Goal: Task Accomplishment & Management: Complete application form

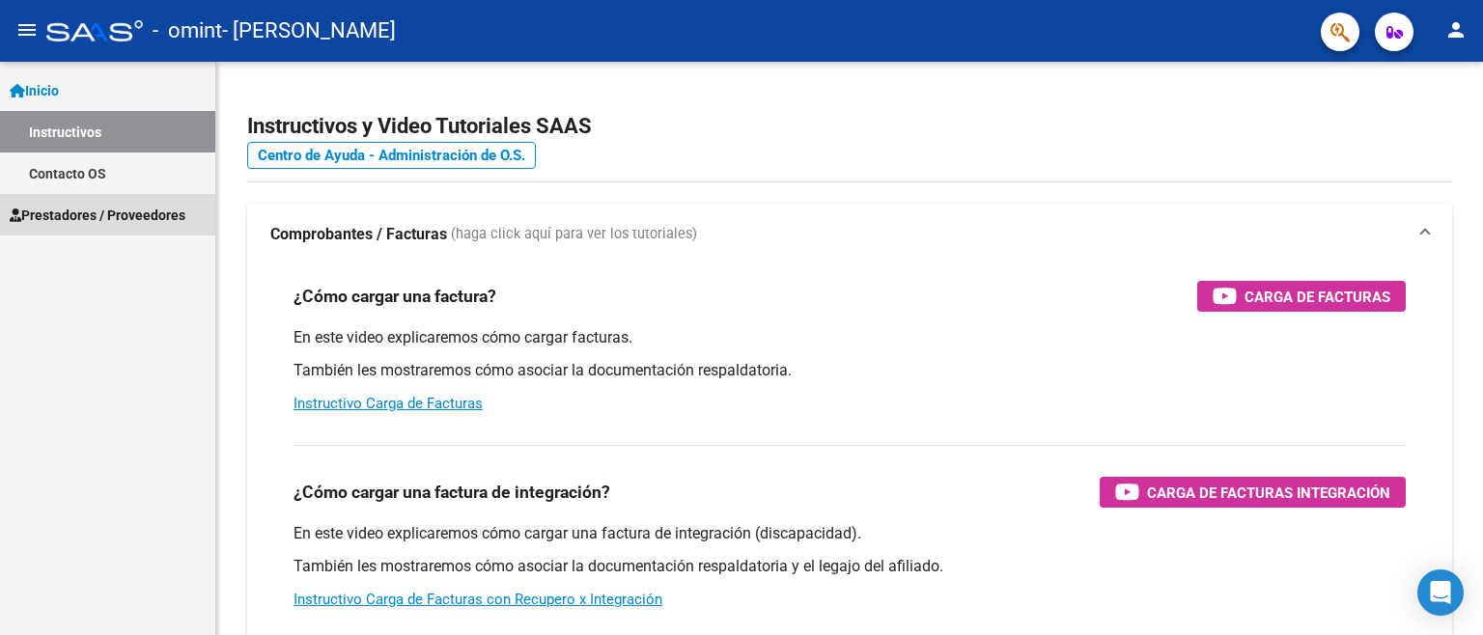
click at [87, 213] on span "Prestadores / Proveedores" at bounding box center [98, 215] width 176 height 21
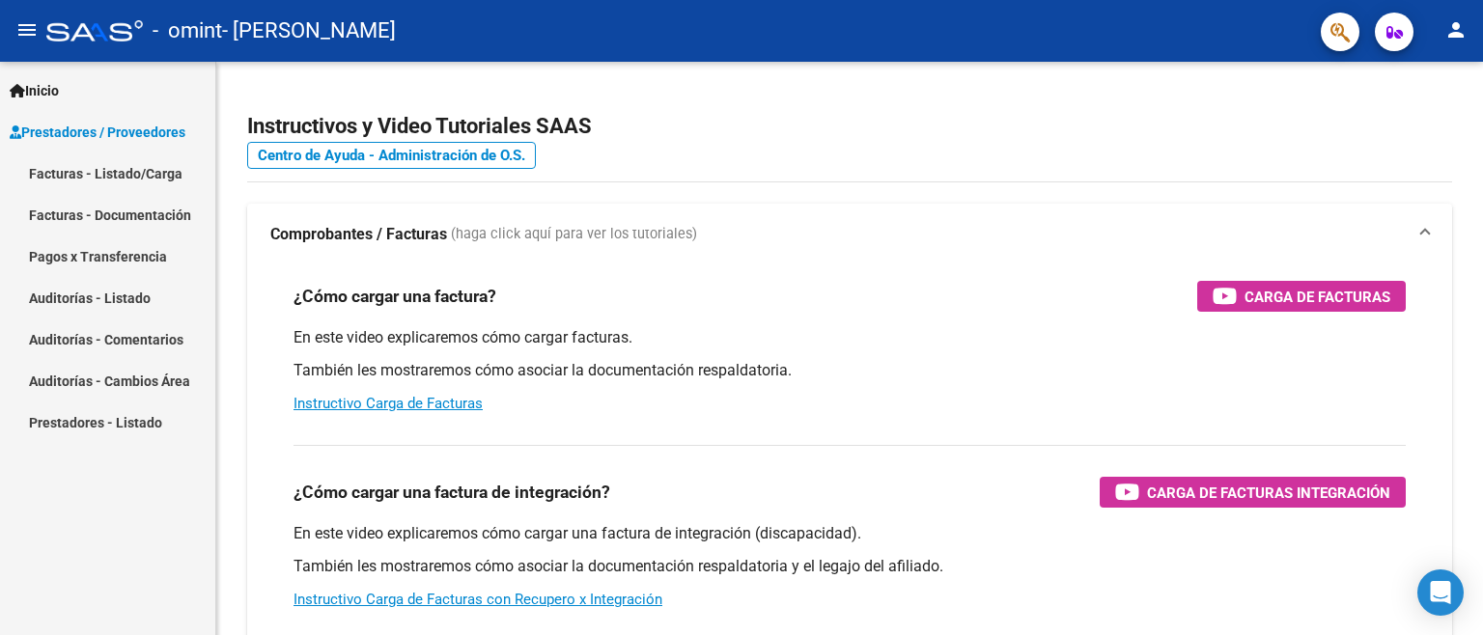
click at [79, 178] on link "Facturas - Listado/Carga" at bounding box center [107, 174] width 215 height 42
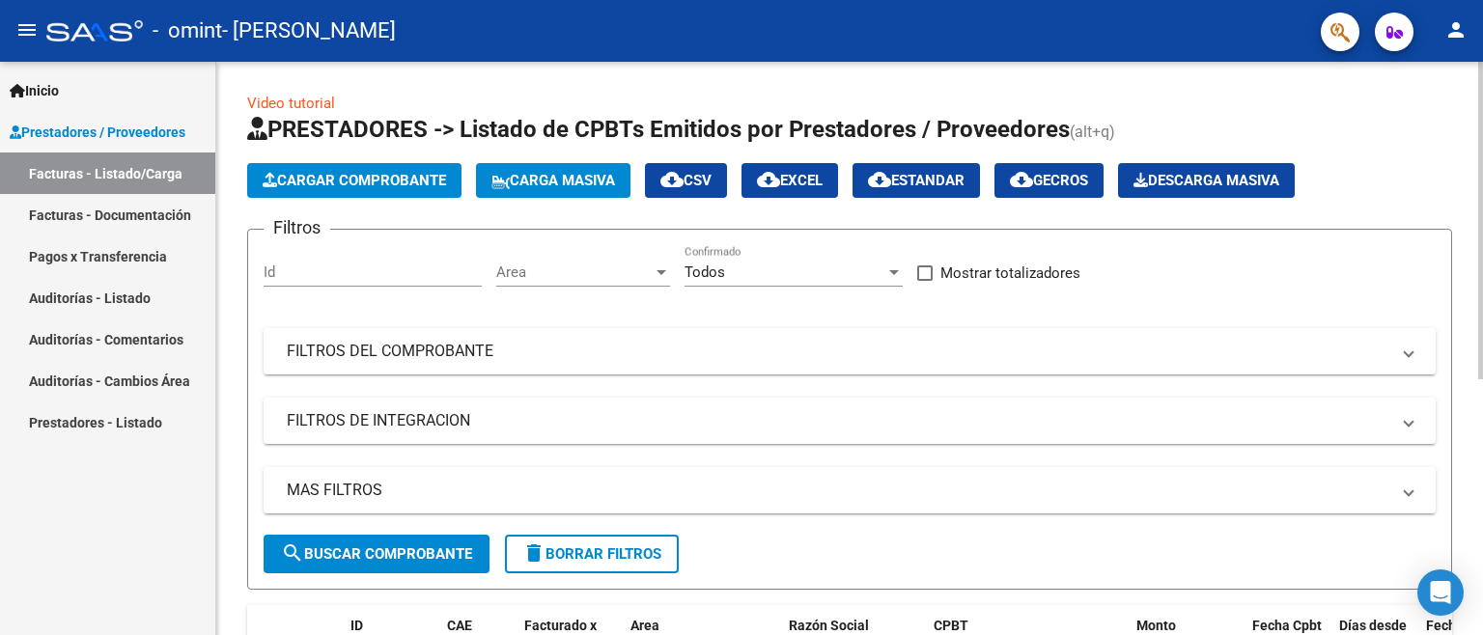
click at [334, 185] on span "Cargar Comprobante" at bounding box center [354, 180] width 183 height 17
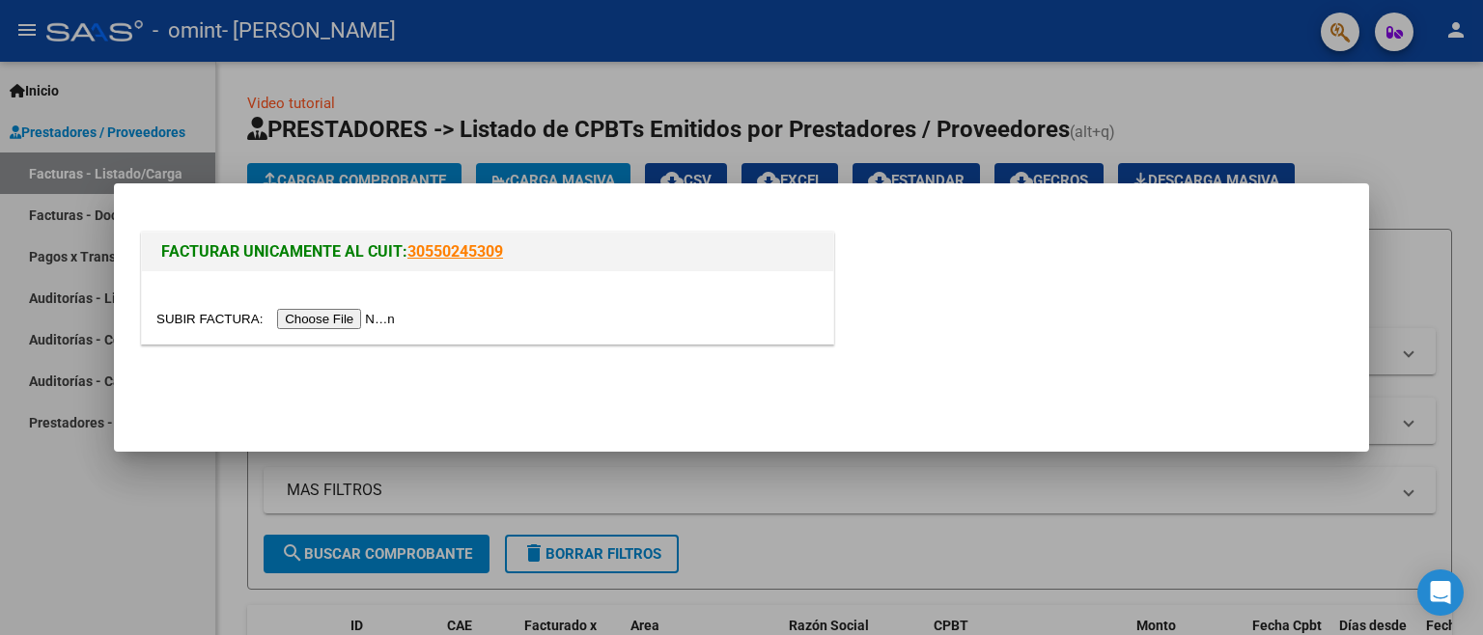
click at [331, 315] on input "file" at bounding box center [278, 319] width 244 height 20
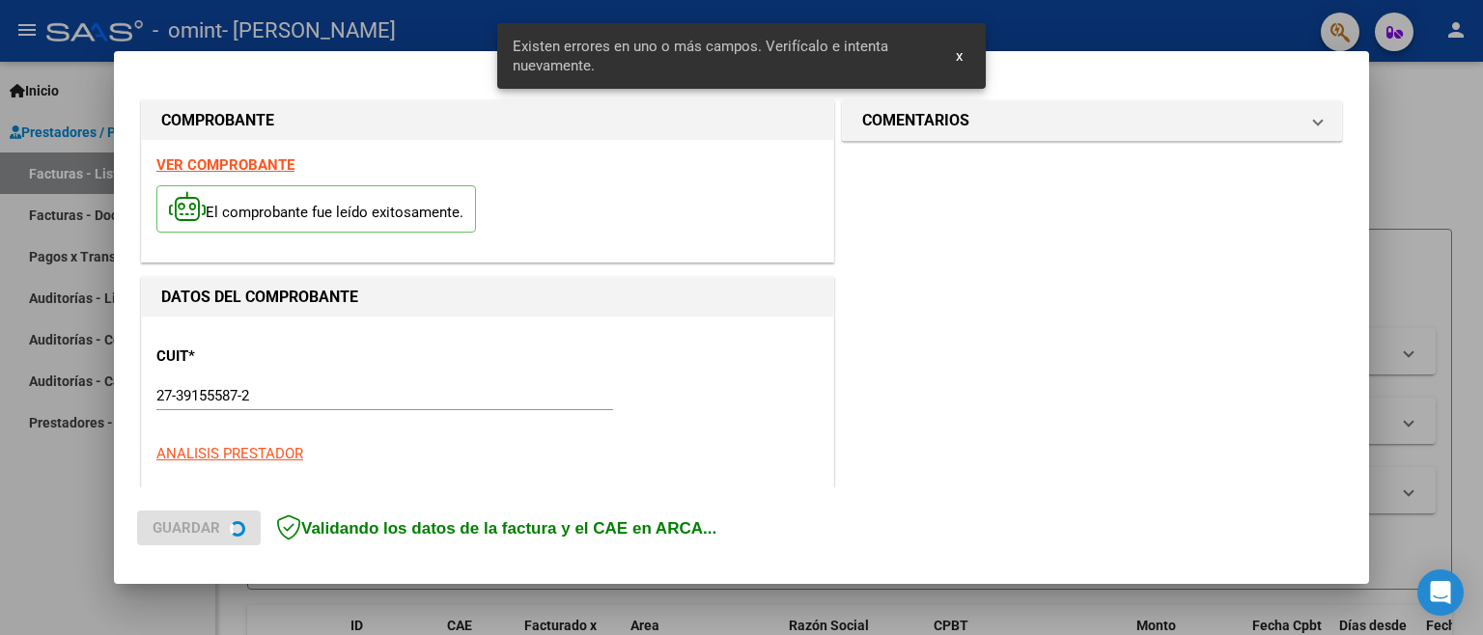
scroll to position [428, 0]
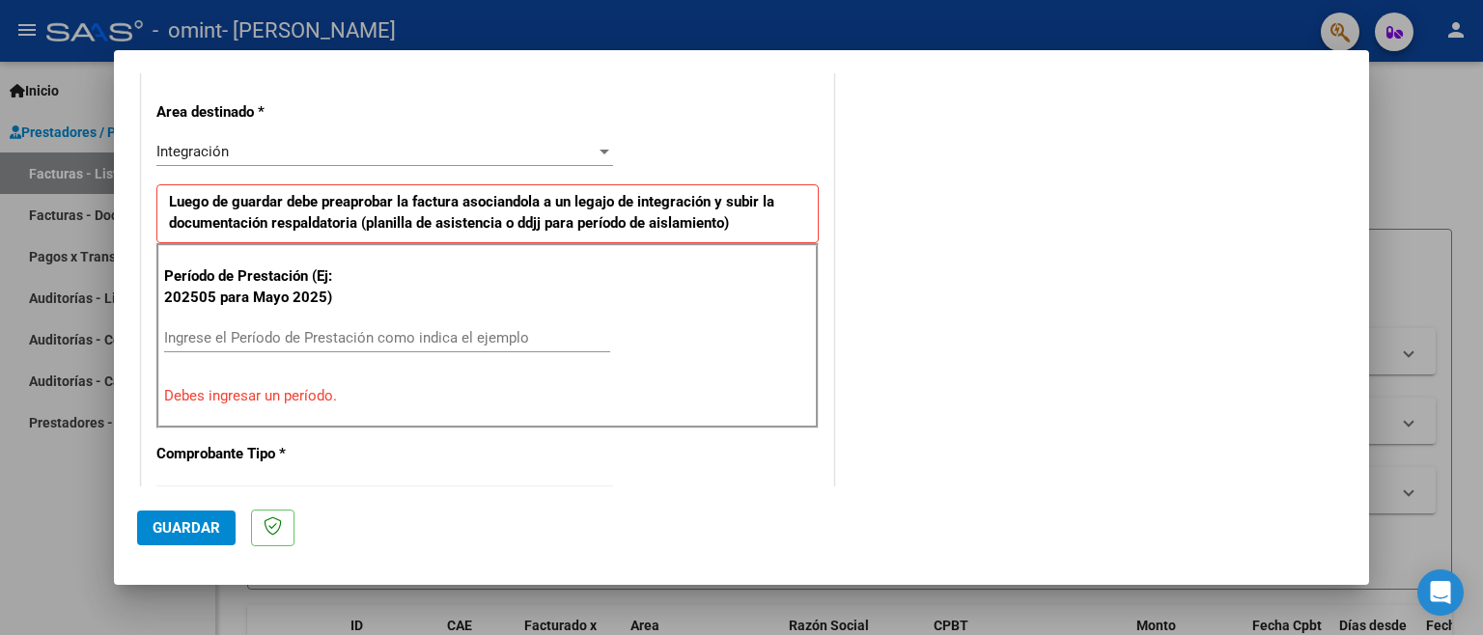
click at [266, 339] on input "Ingrese el Período de Prestación como indica el ejemplo" at bounding box center [387, 337] width 446 height 17
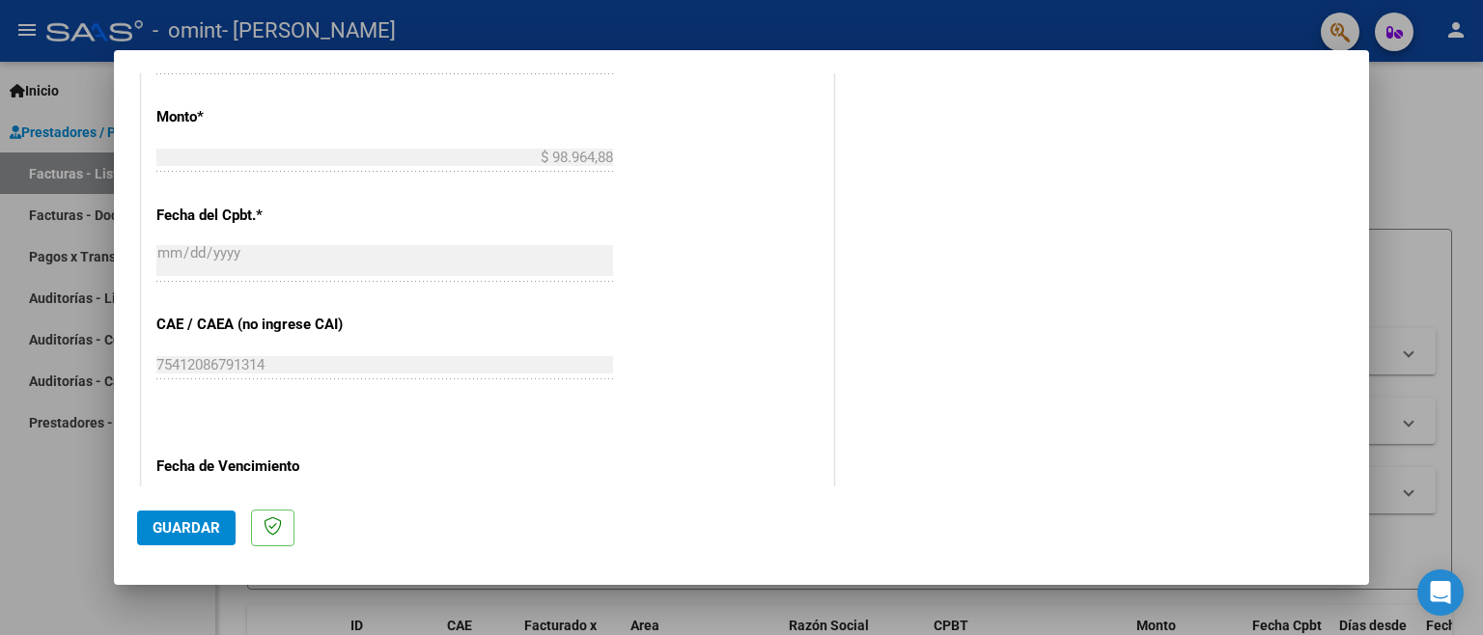
scroll to position [1259, 0]
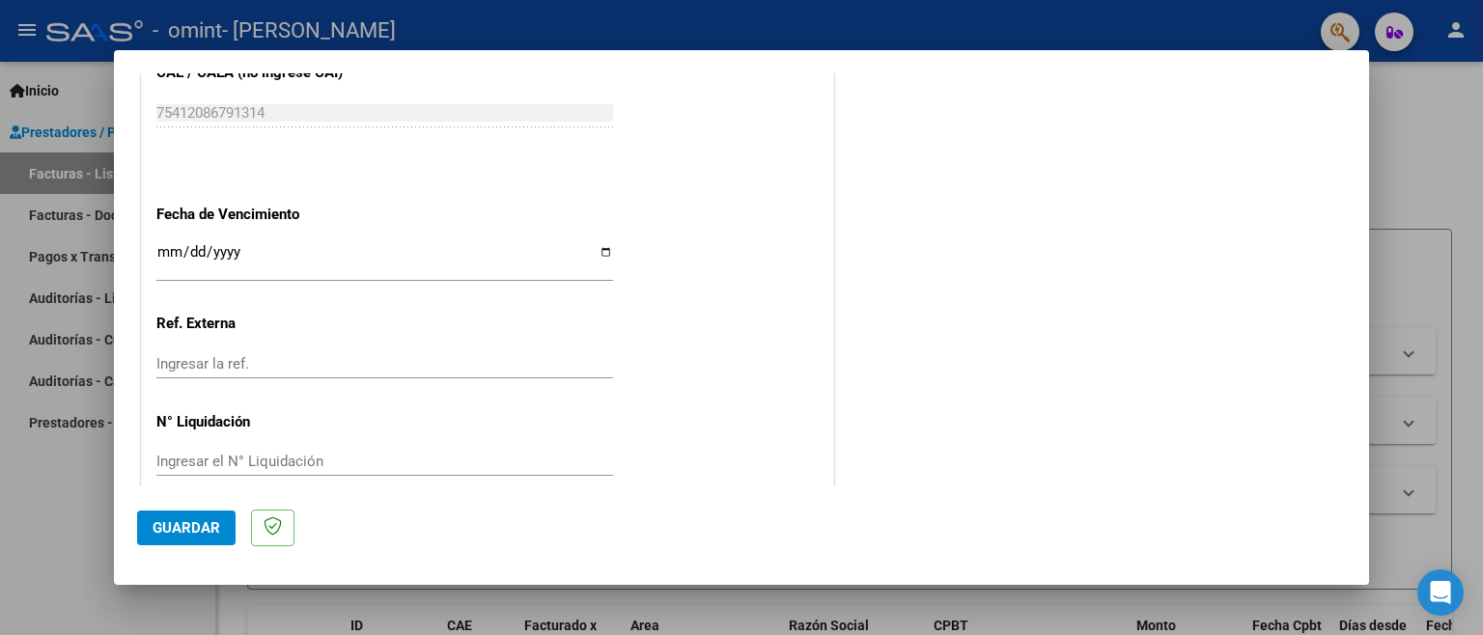
type input "202509"
click at [268, 244] on input "Ingresar la fecha" at bounding box center [384, 259] width 457 height 31
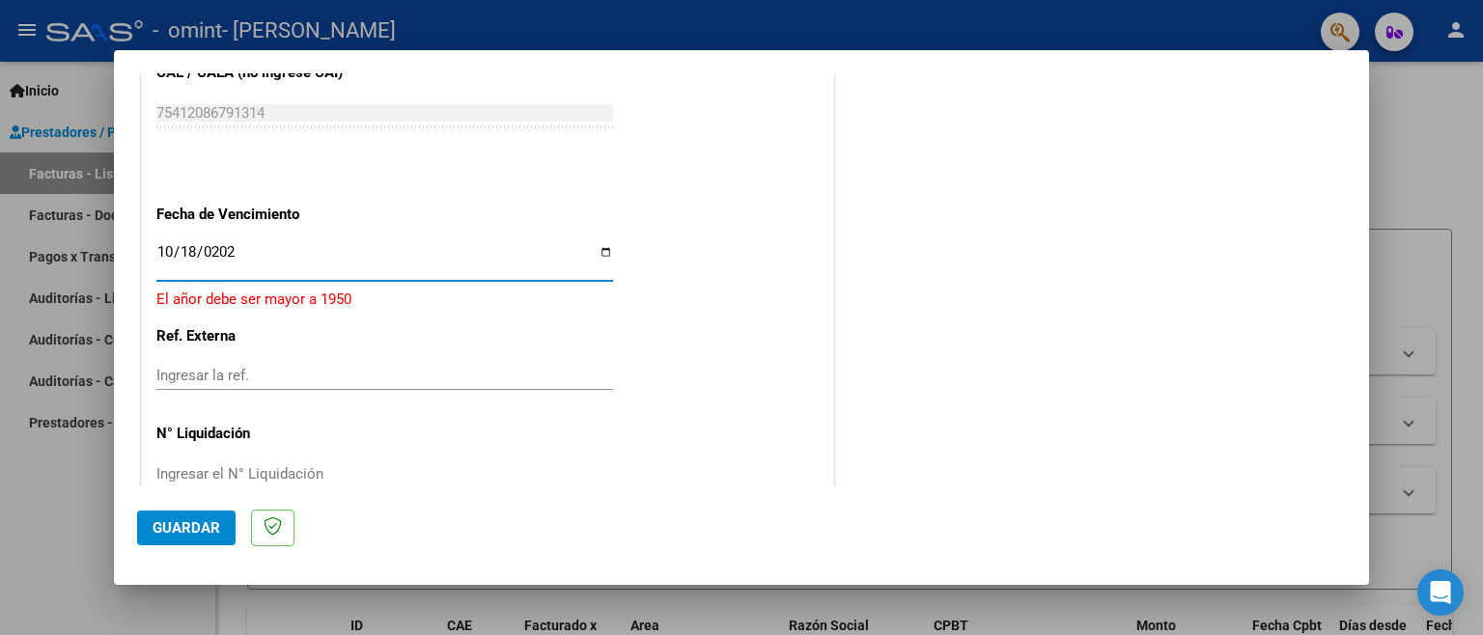
type input "2025-10-18"
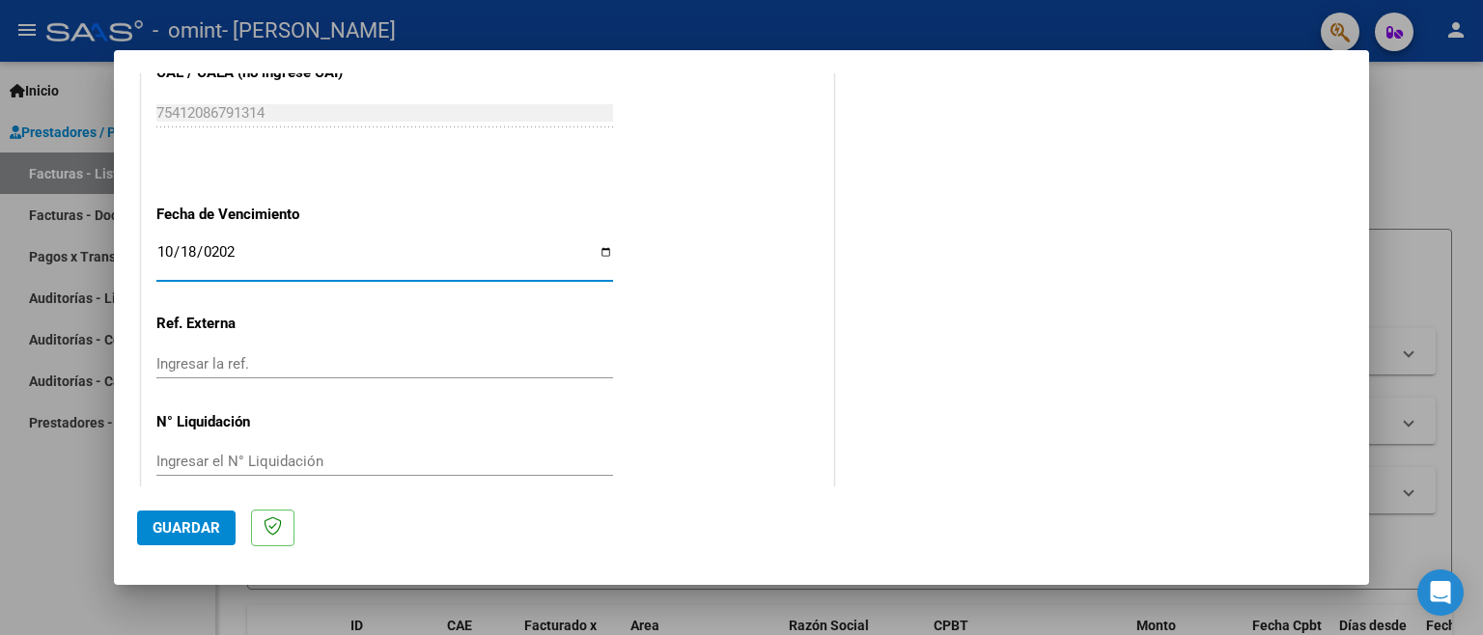
click at [182, 525] on span "Guardar" at bounding box center [187, 528] width 68 height 17
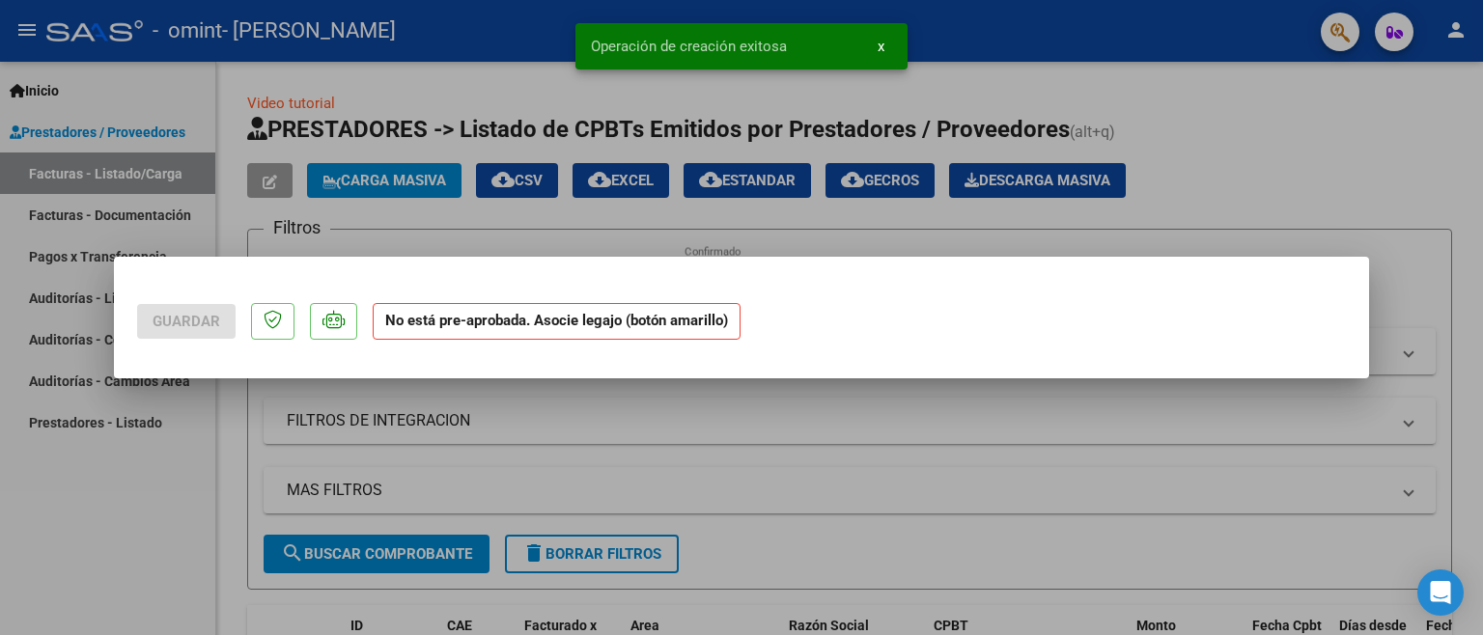
scroll to position [0, 0]
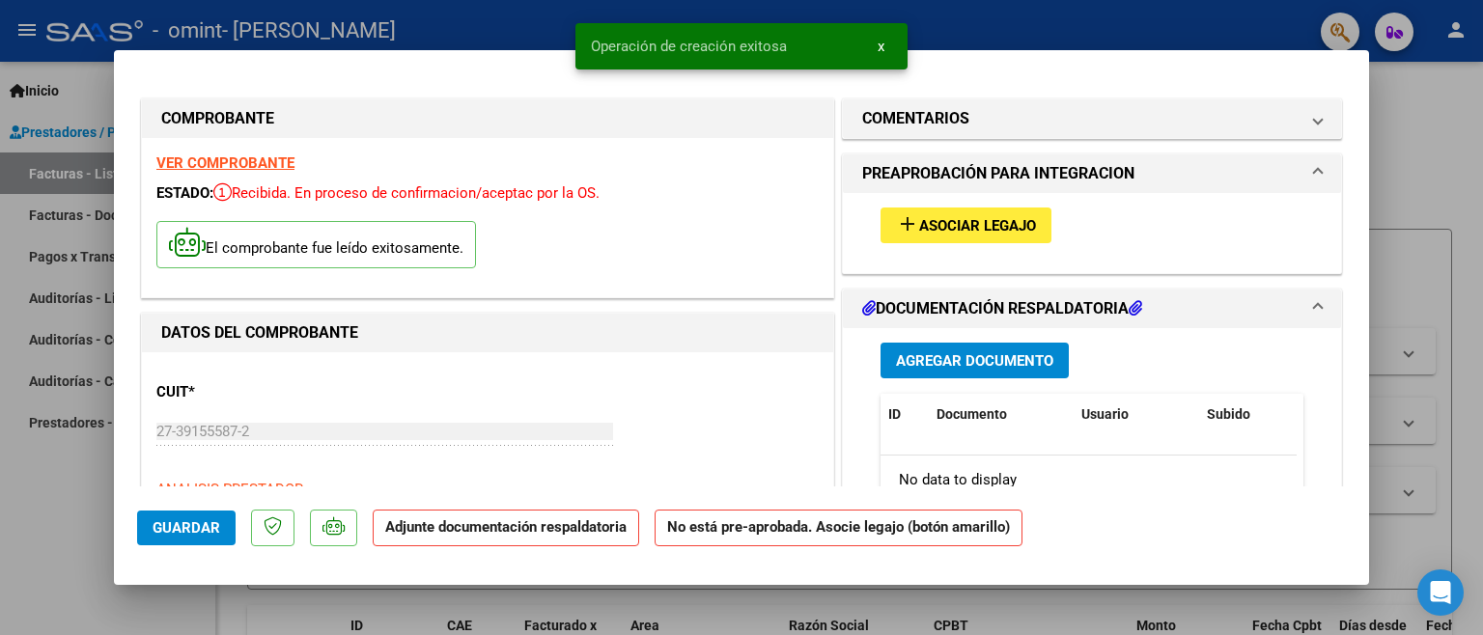
click at [929, 231] on span "Asociar Legajo" at bounding box center [977, 225] width 117 height 17
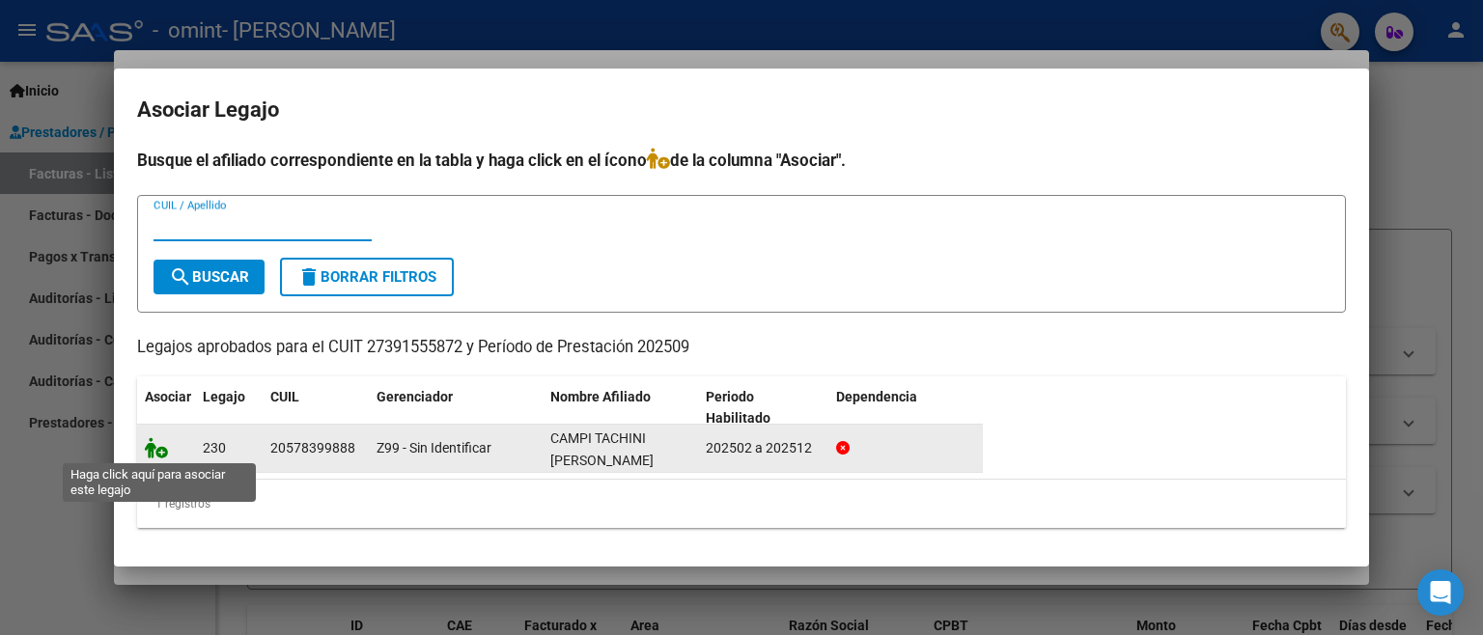
click at [153, 446] on icon at bounding box center [156, 447] width 23 height 21
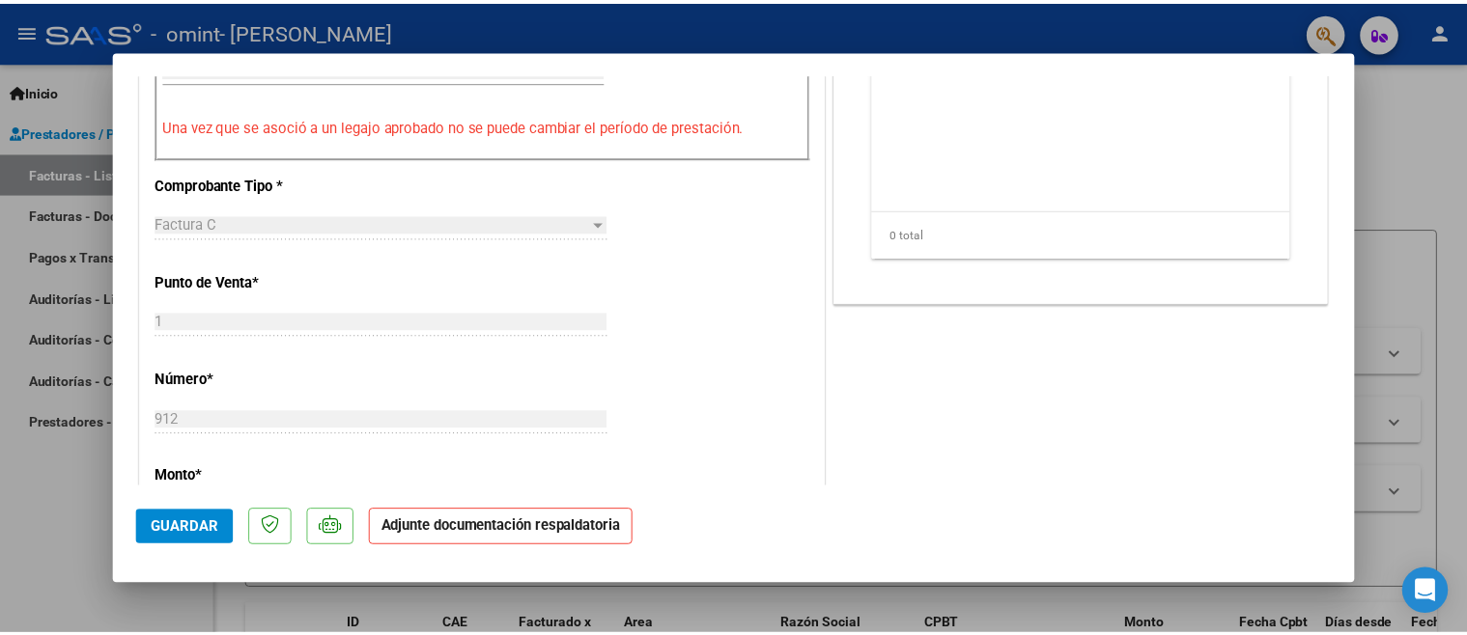
scroll to position [386, 0]
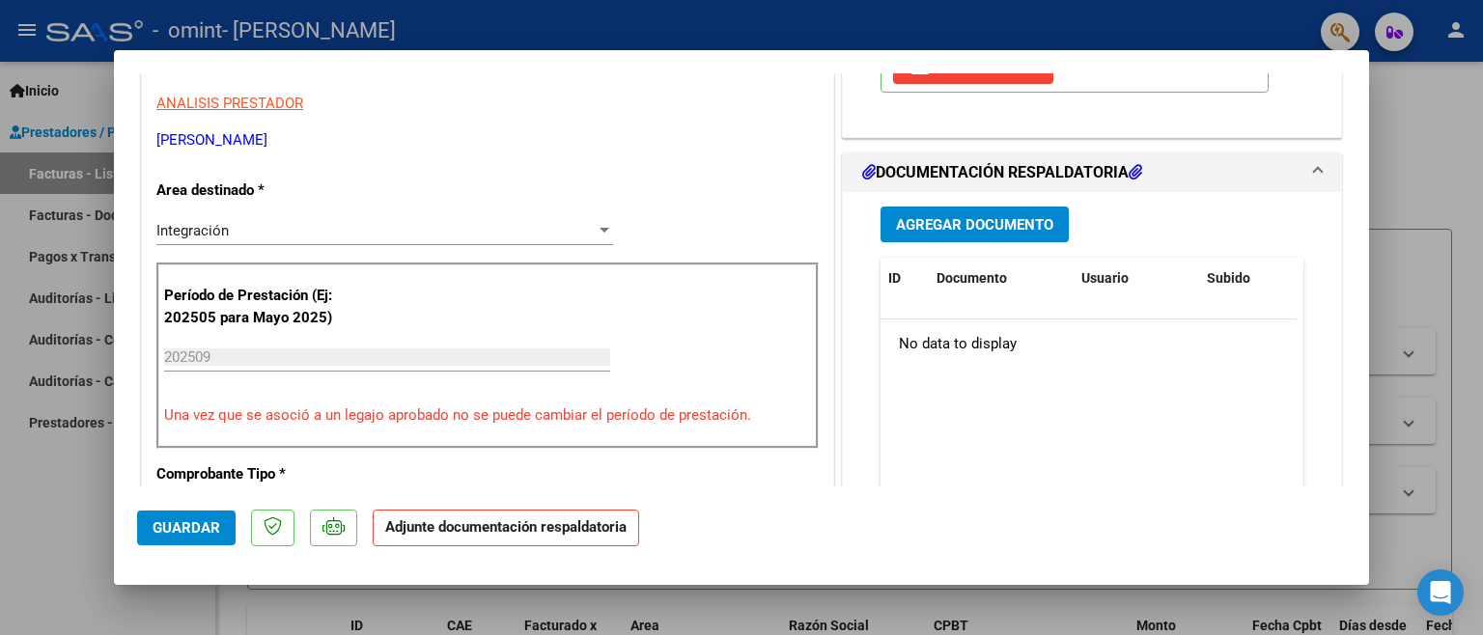
click at [952, 229] on span "Agregar Documento" at bounding box center [974, 224] width 157 height 17
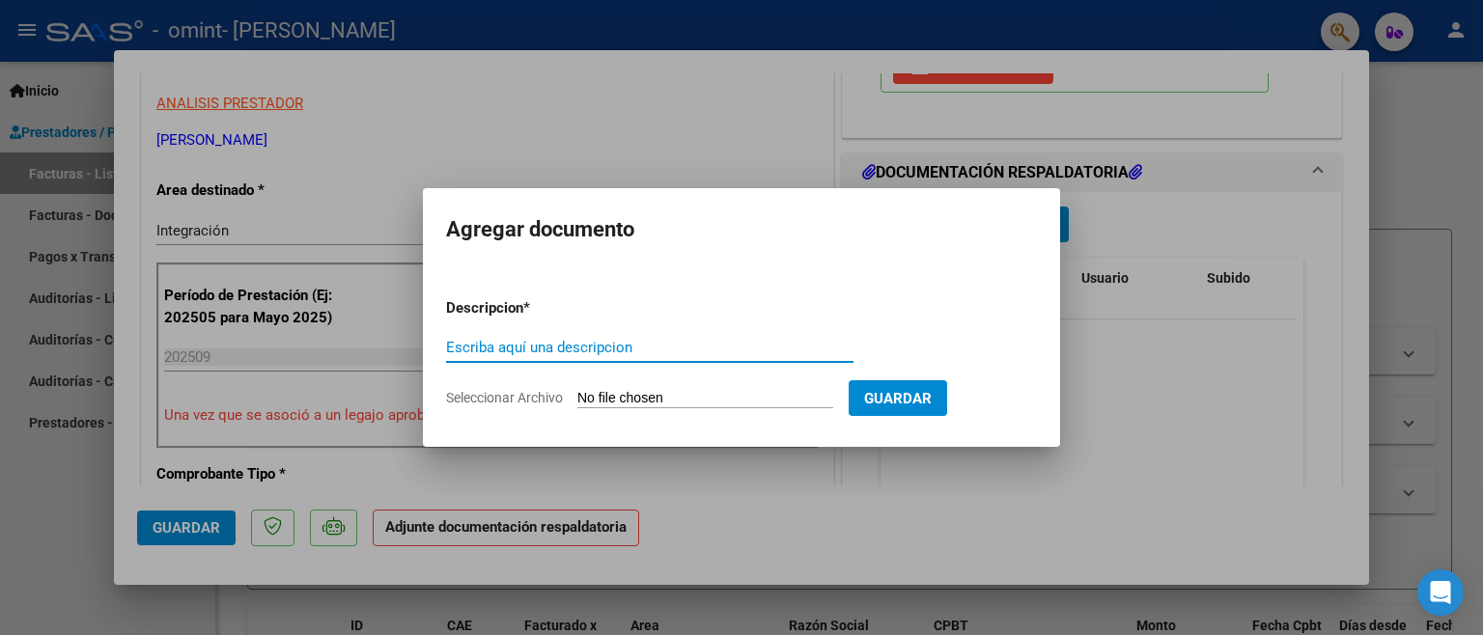
click at [625, 345] on input "Escriba aquí una descripcion" at bounding box center [650, 347] width 408 height 17
type input "Planilla de asistencia"
click at [622, 398] on input "Seleccionar Archivo" at bounding box center [706, 399] width 256 height 18
type input "C:\fakepath\Planilla de asistencia.pdf"
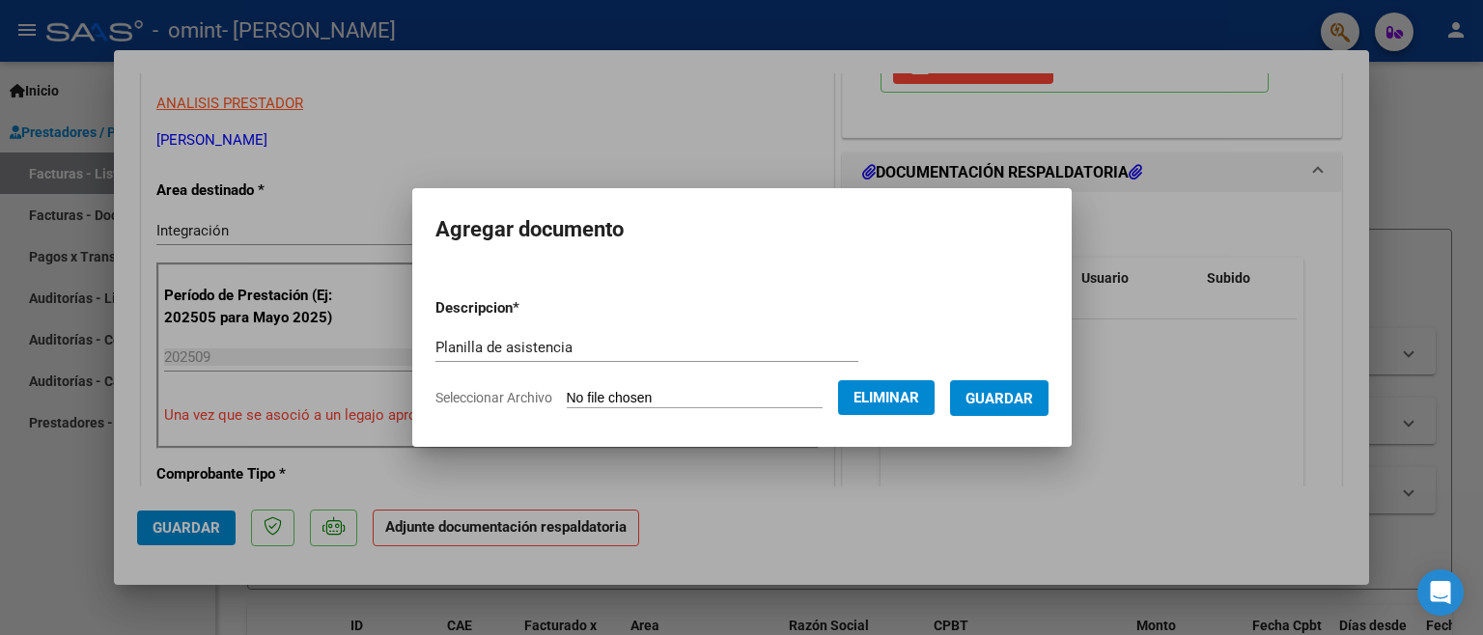
click at [1021, 404] on span "Guardar" at bounding box center [1000, 398] width 68 height 17
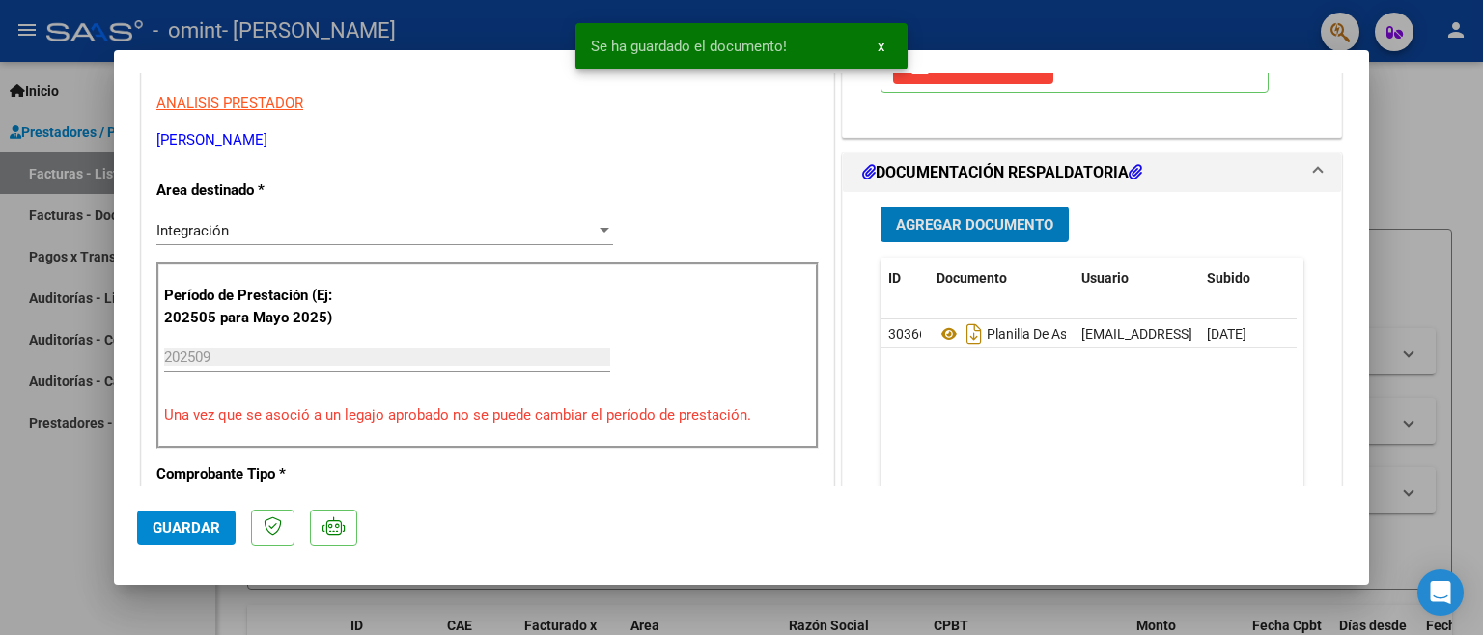
click at [181, 521] on span "Guardar" at bounding box center [187, 528] width 68 height 17
click at [79, 531] on div at bounding box center [741, 317] width 1483 height 635
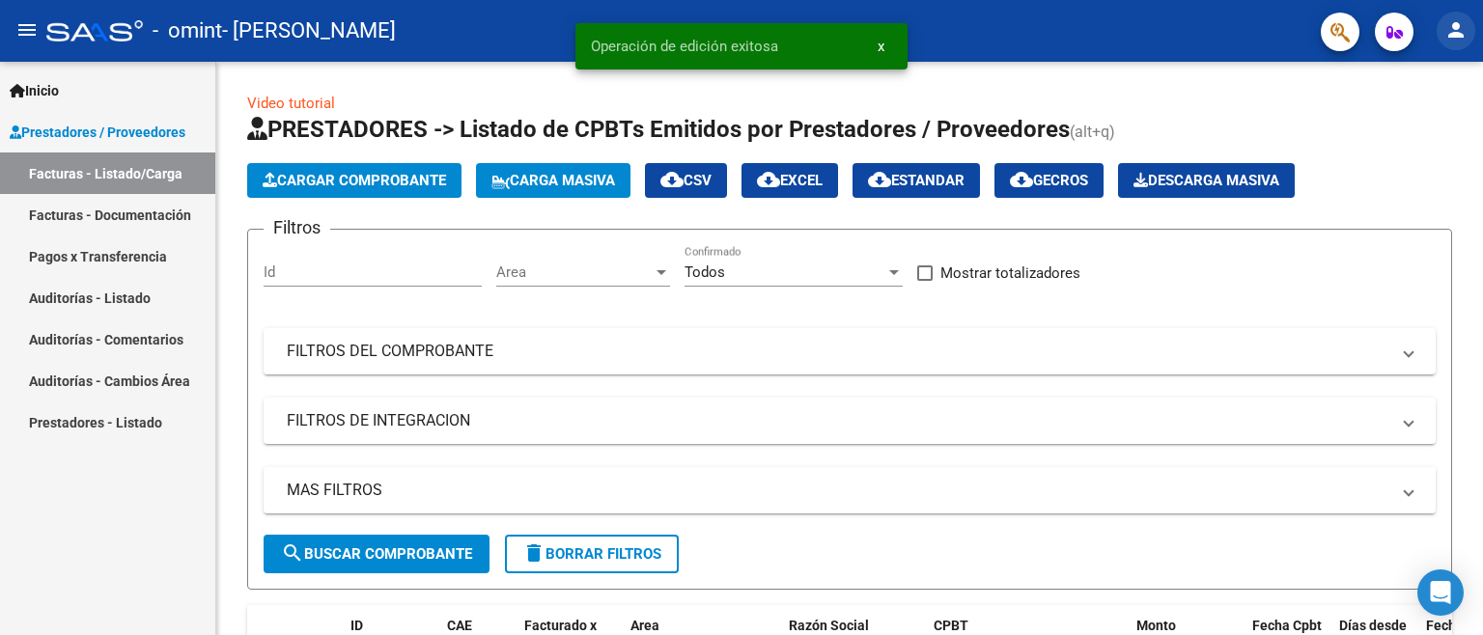
click at [1454, 34] on mat-icon "person" at bounding box center [1456, 29] width 23 height 23
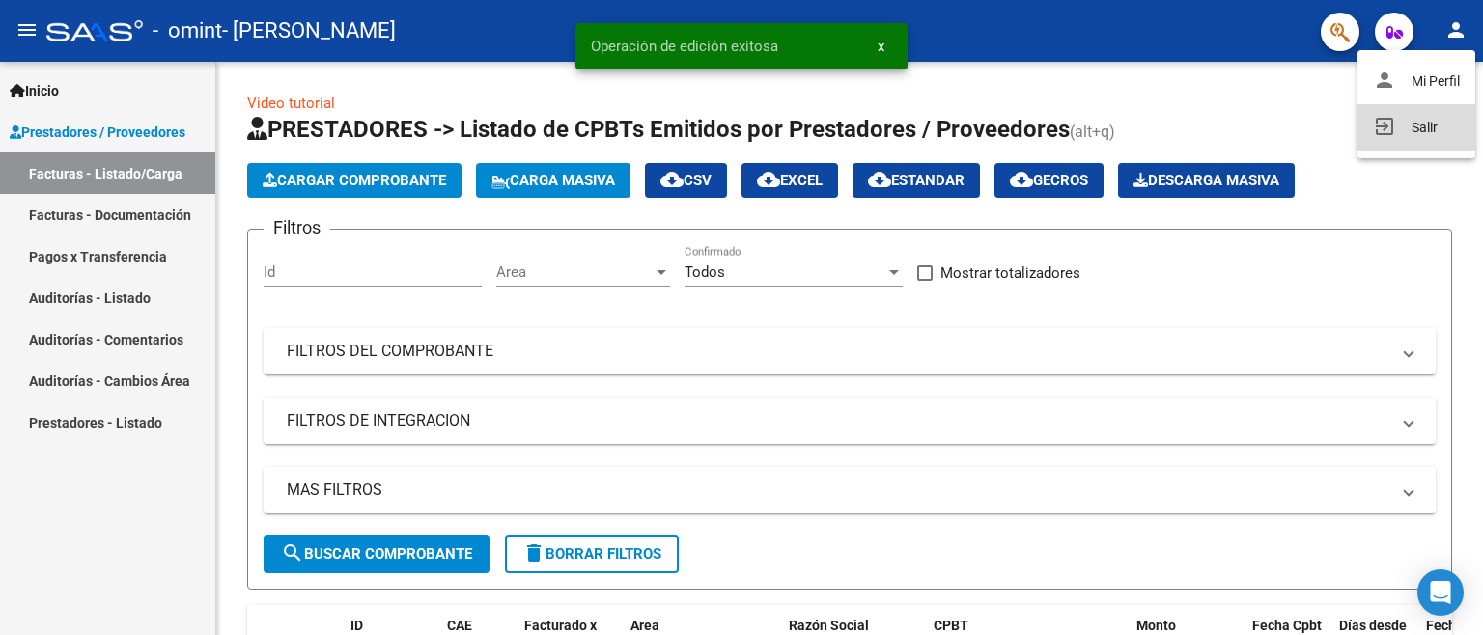
click at [1404, 124] on button "exit_to_app Salir" at bounding box center [1417, 127] width 118 height 46
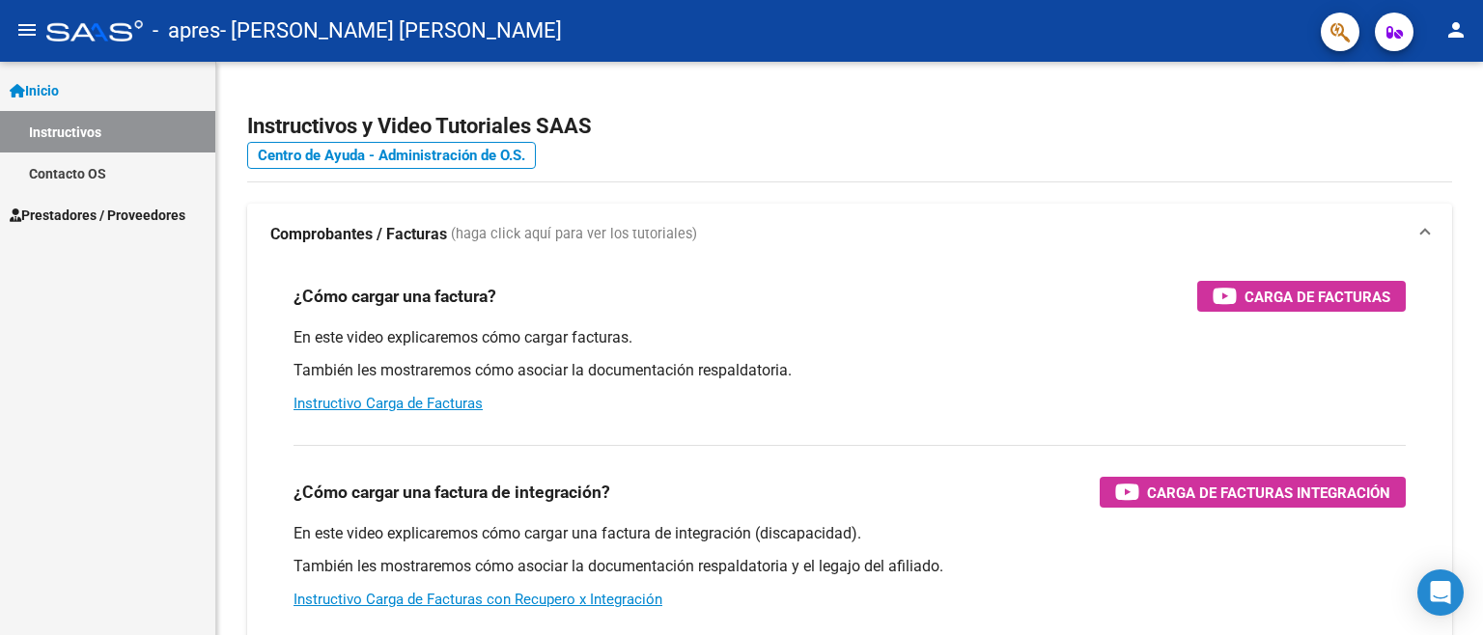
click at [111, 216] on span "Prestadores / Proveedores" at bounding box center [98, 215] width 176 height 21
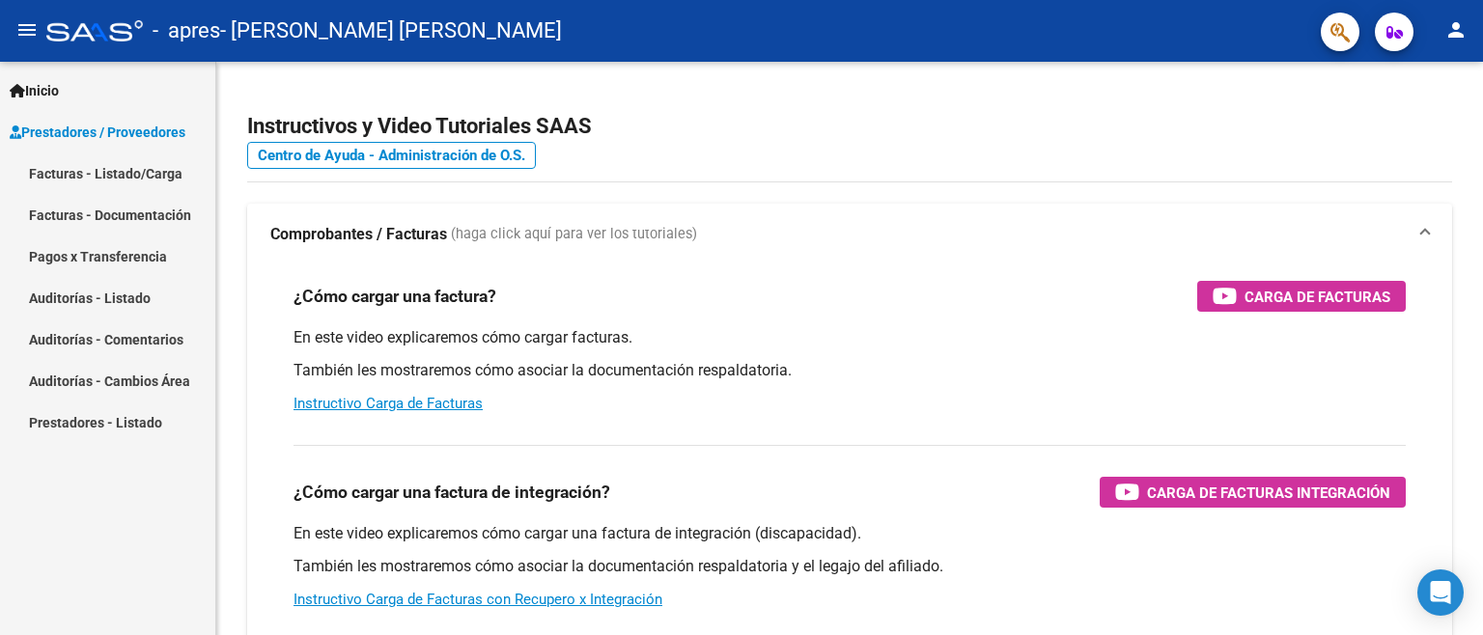
click at [81, 172] on link "Facturas - Listado/Carga" at bounding box center [107, 174] width 215 height 42
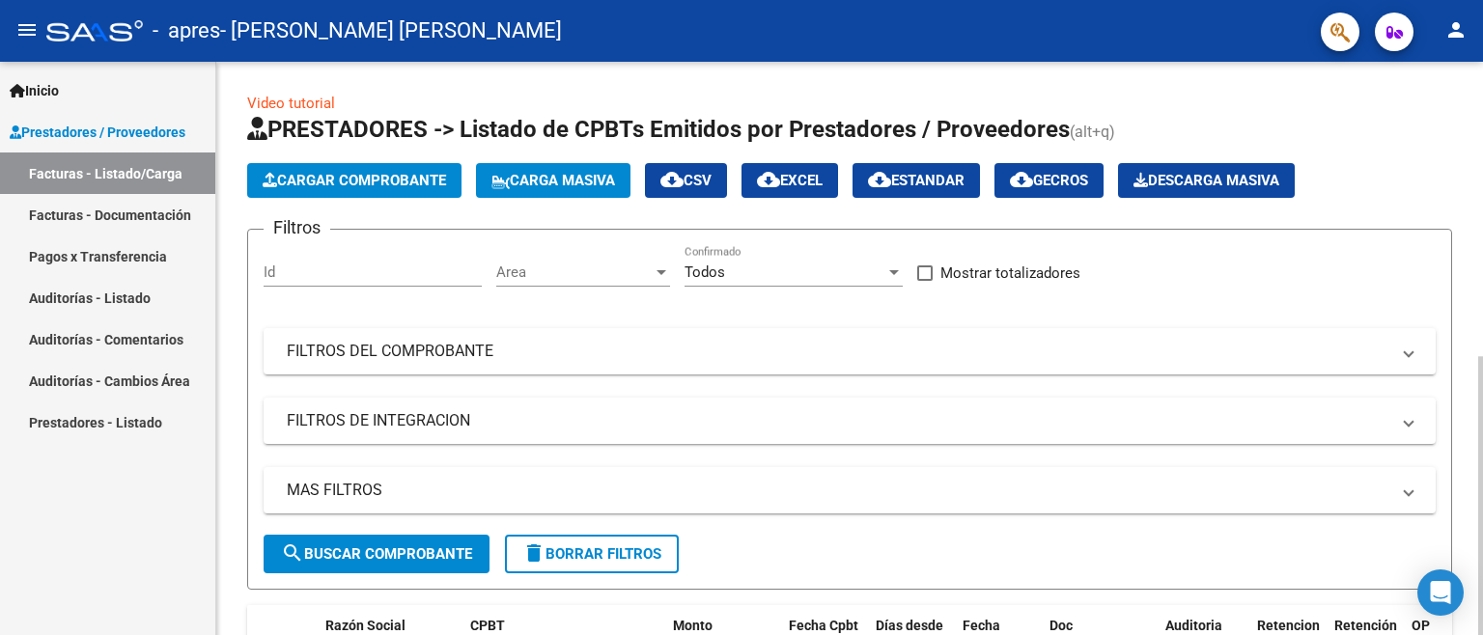
click at [359, 183] on span "Cargar Comprobante" at bounding box center [354, 180] width 183 height 17
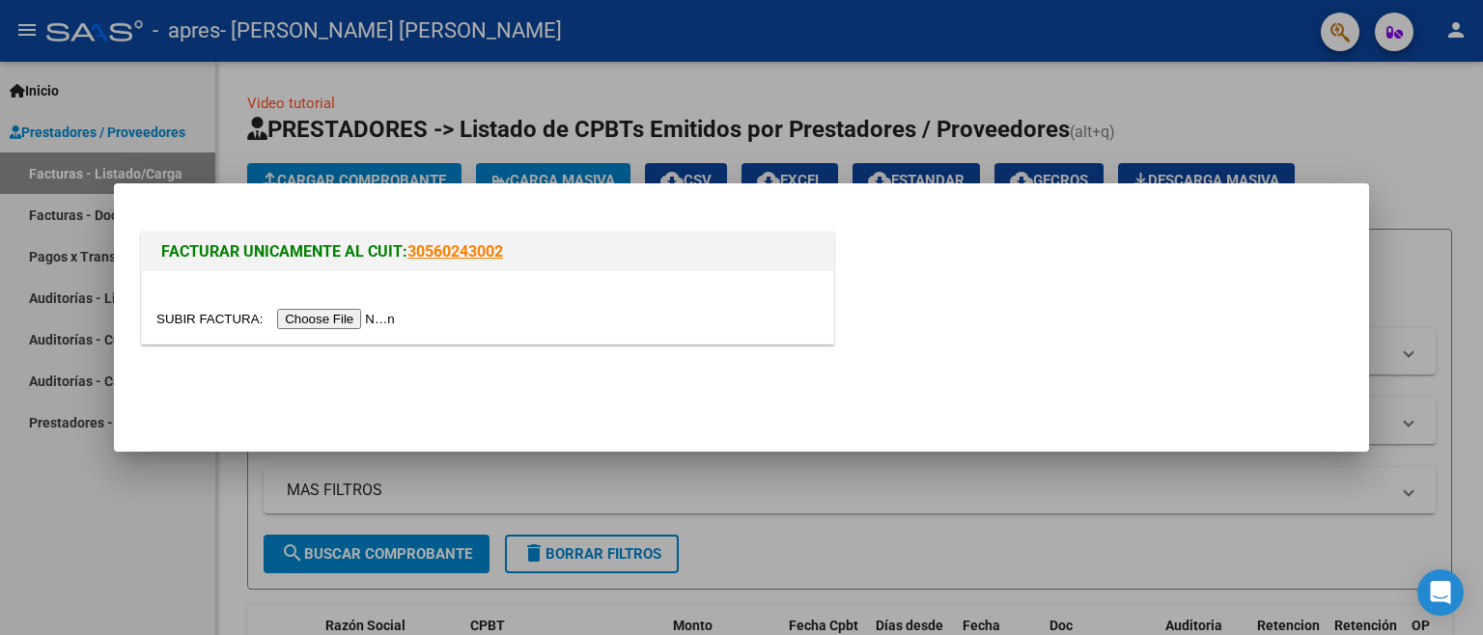
click at [315, 319] on input "file" at bounding box center [278, 319] width 244 height 20
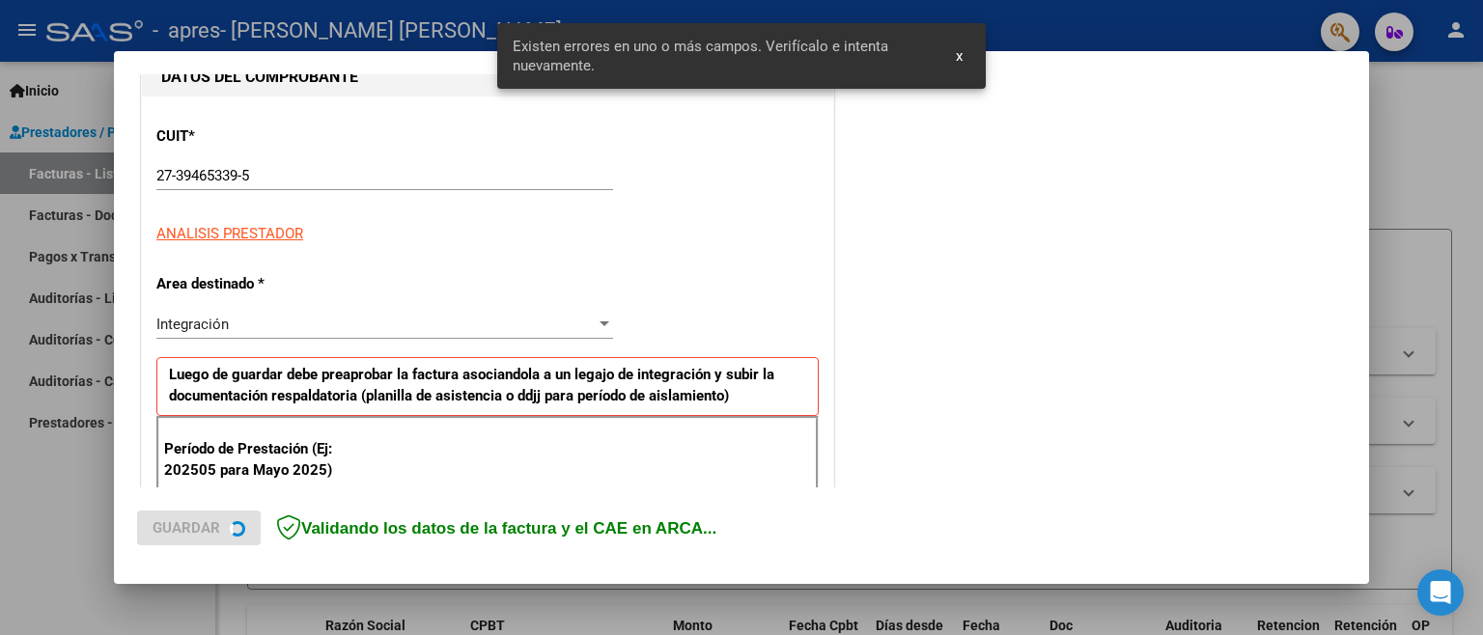
scroll to position [464, 0]
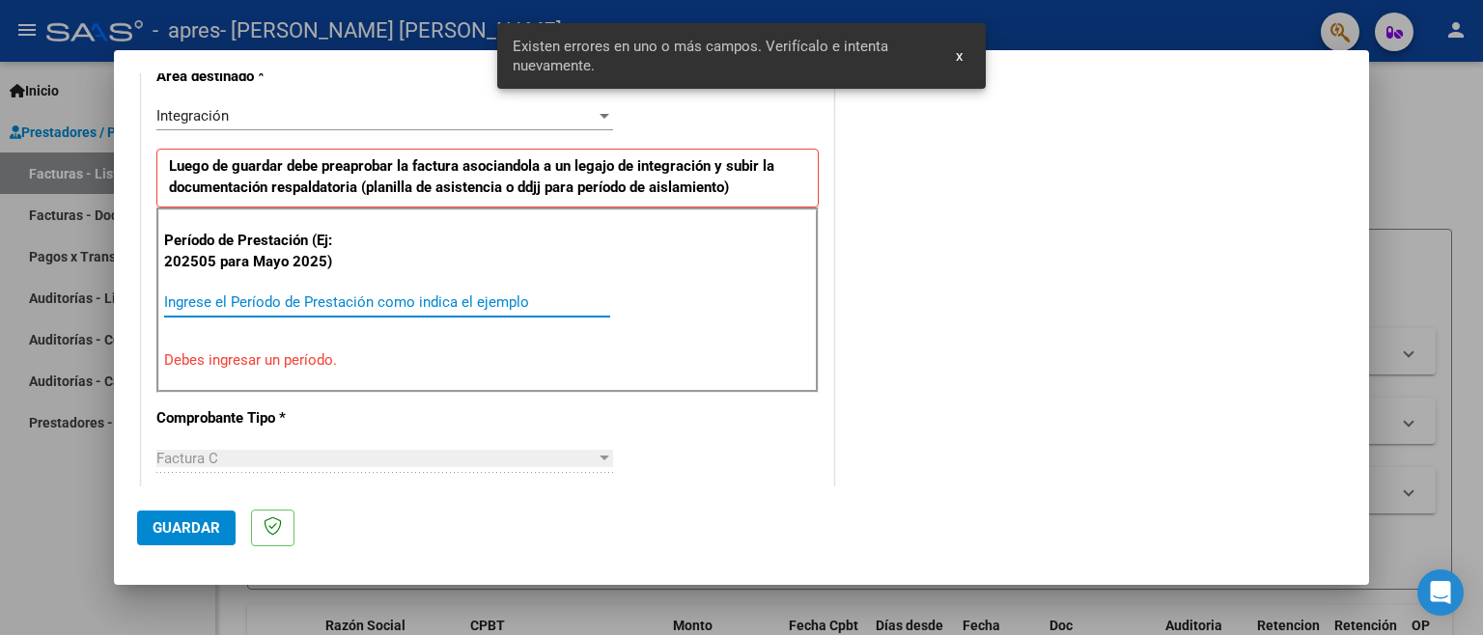
click at [318, 296] on input "Ingrese el Período de Prestación como indica el ejemplo" at bounding box center [387, 302] width 446 height 17
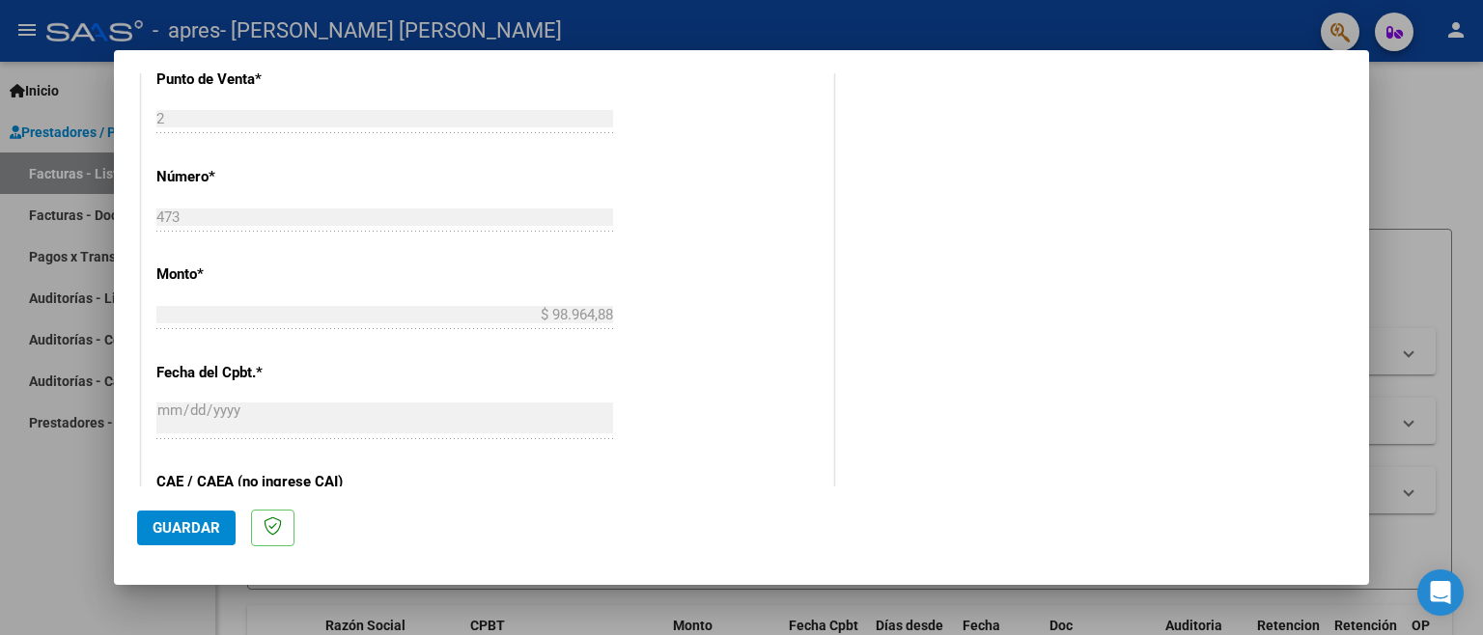
scroll to position [1259, 0]
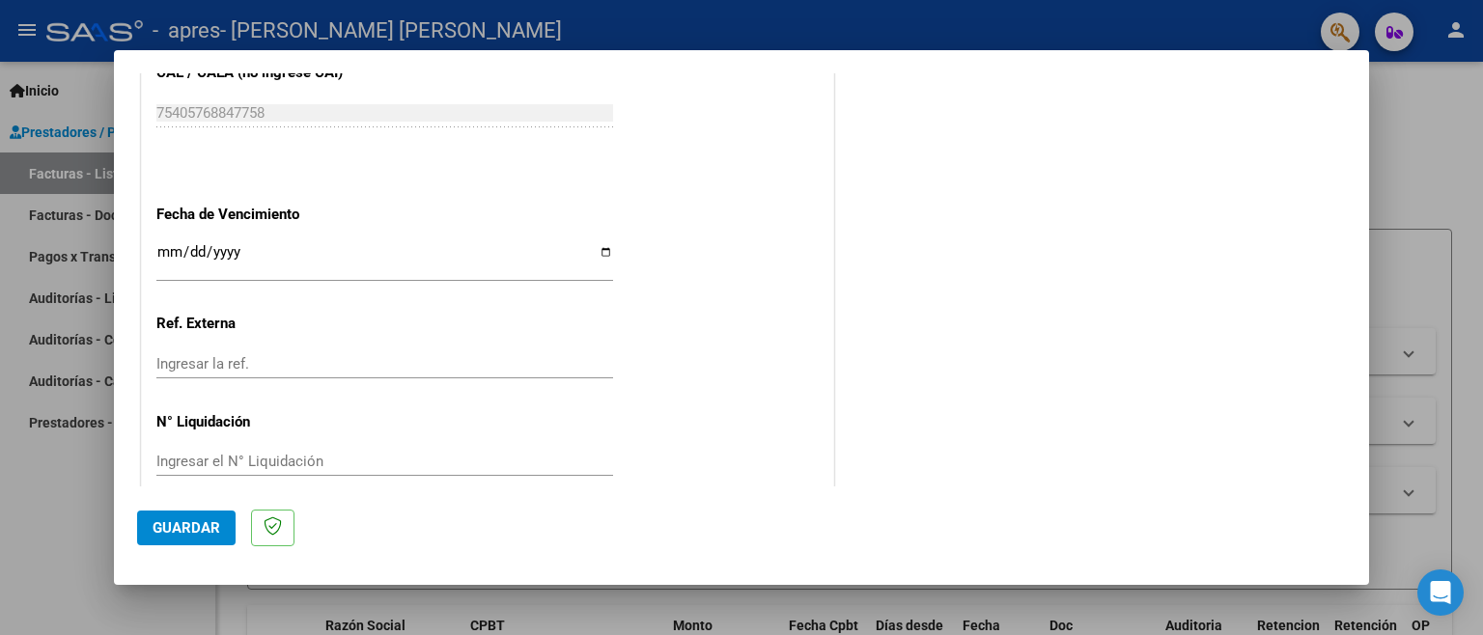
type input "202509"
click at [268, 244] on input "Ingresar la fecha" at bounding box center [384, 259] width 457 height 31
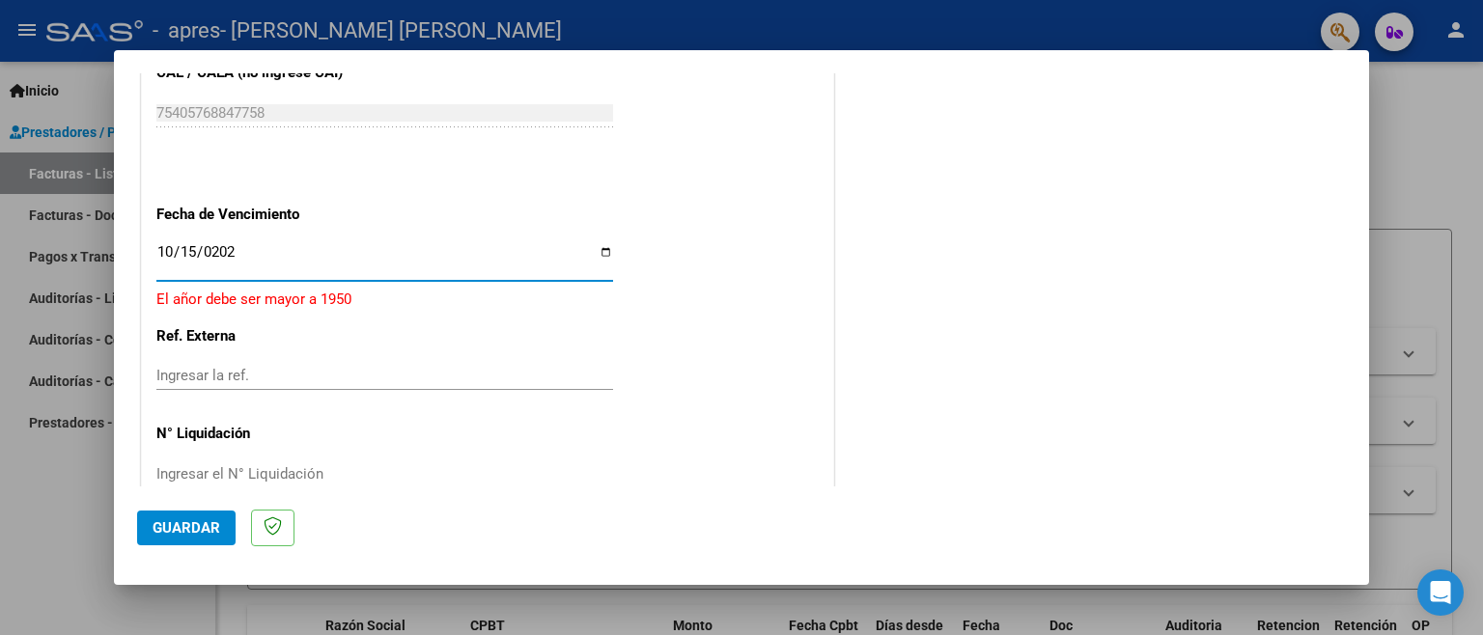
type input "[DATE]"
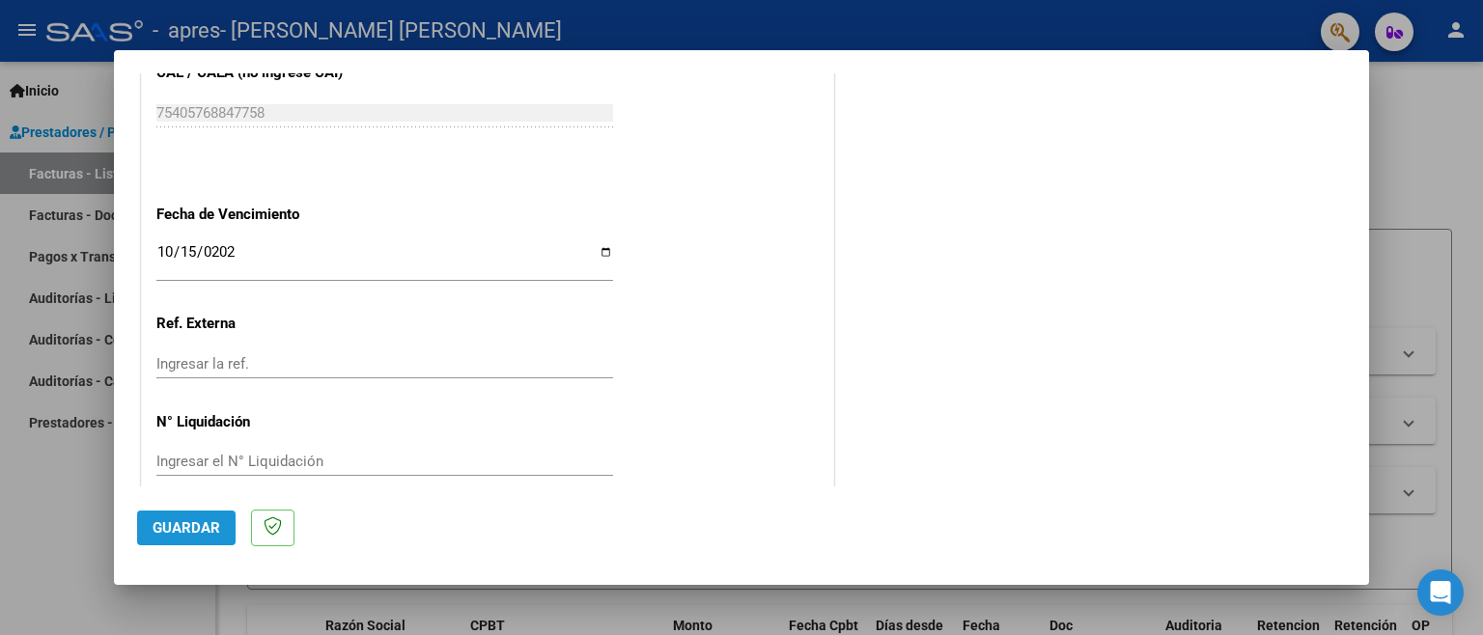
click at [181, 525] on span "Guardar" at bounding box center [187, 528] width 68 height 17
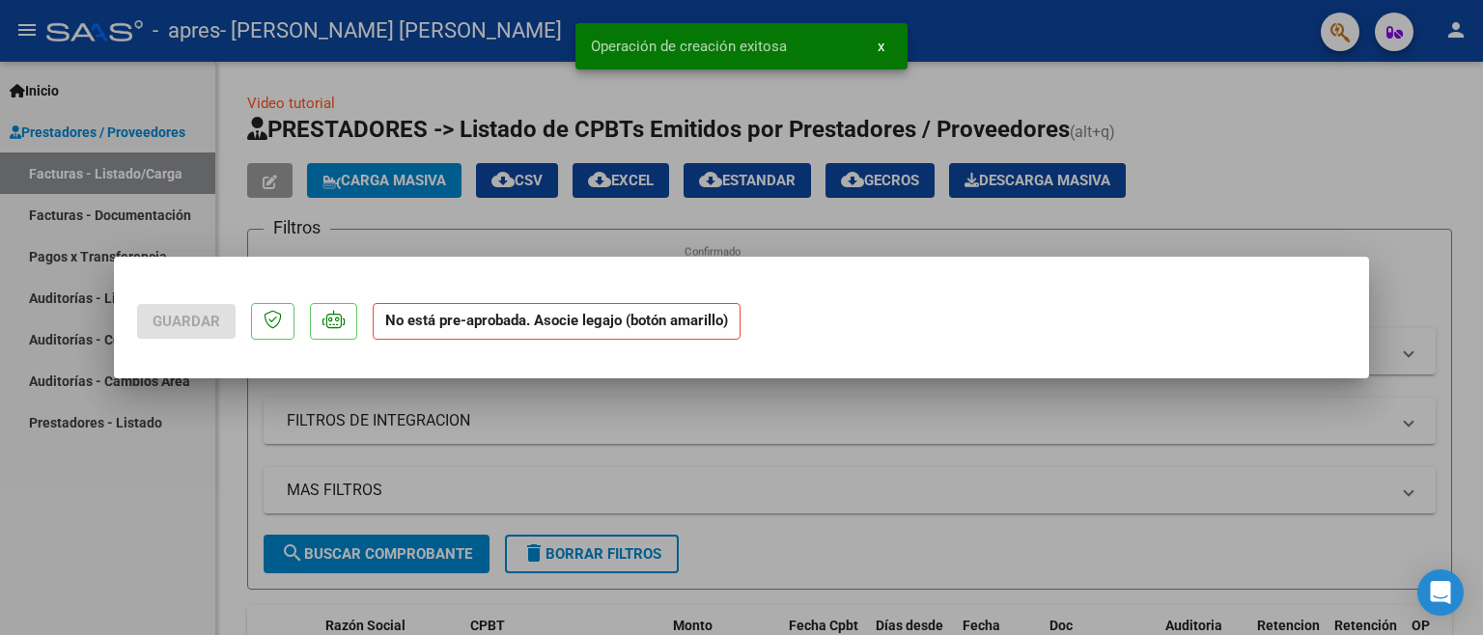
scroll to position [0, 0]
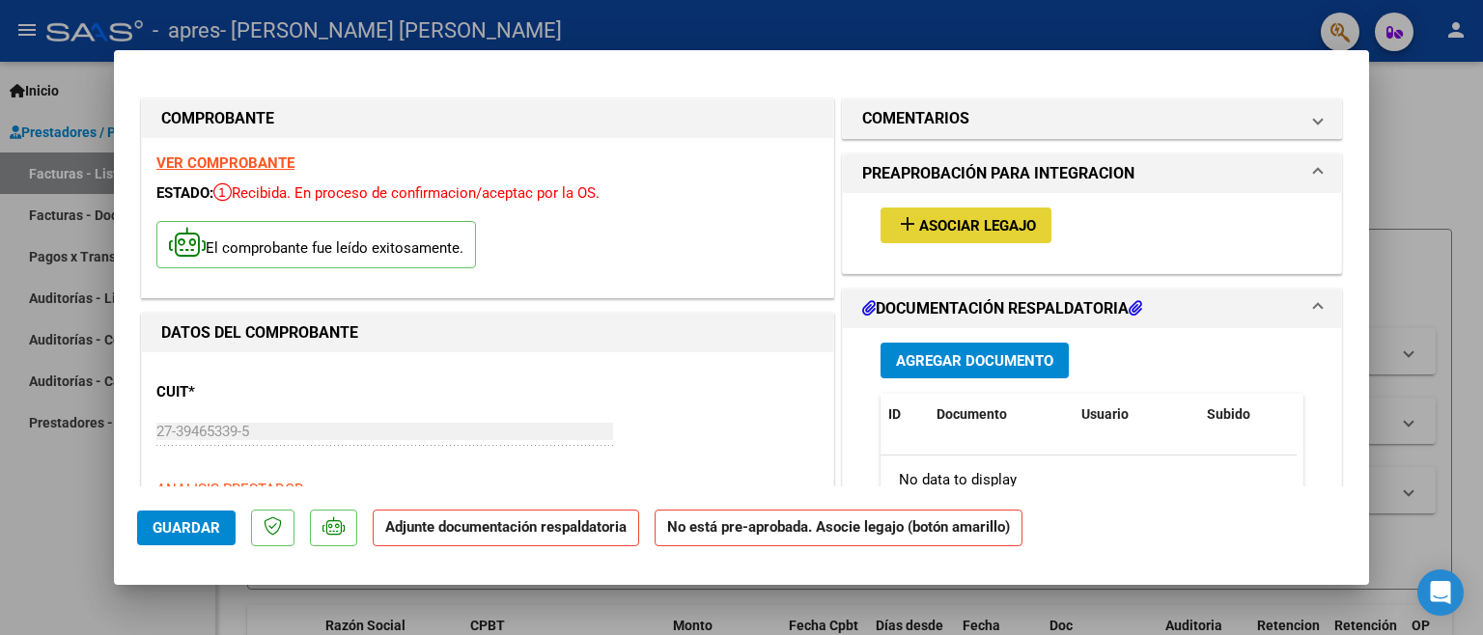
click at [932, 226] on span "Asociar Legajo" at bounding box center [977, 225] width 117 height 17
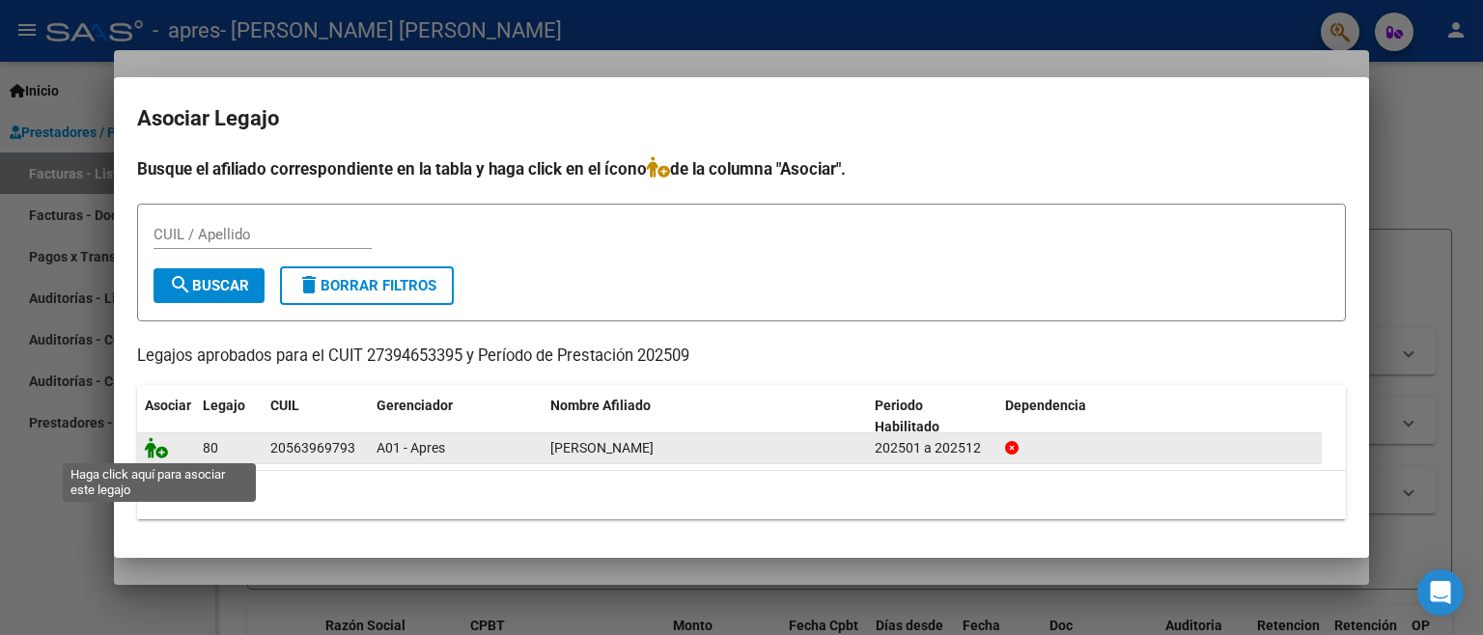
click at [152, 446] on icon at bounding box center [156, 447] width 23 height 21
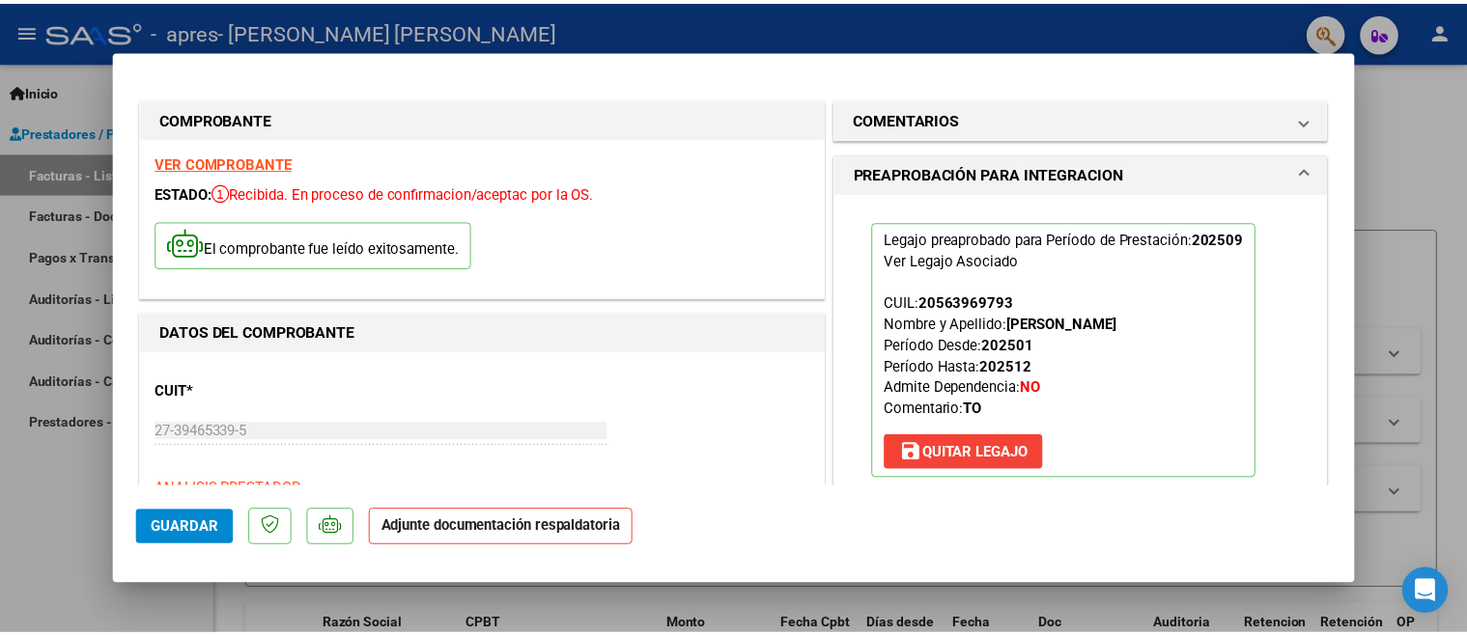
scroll to position [386, 0]
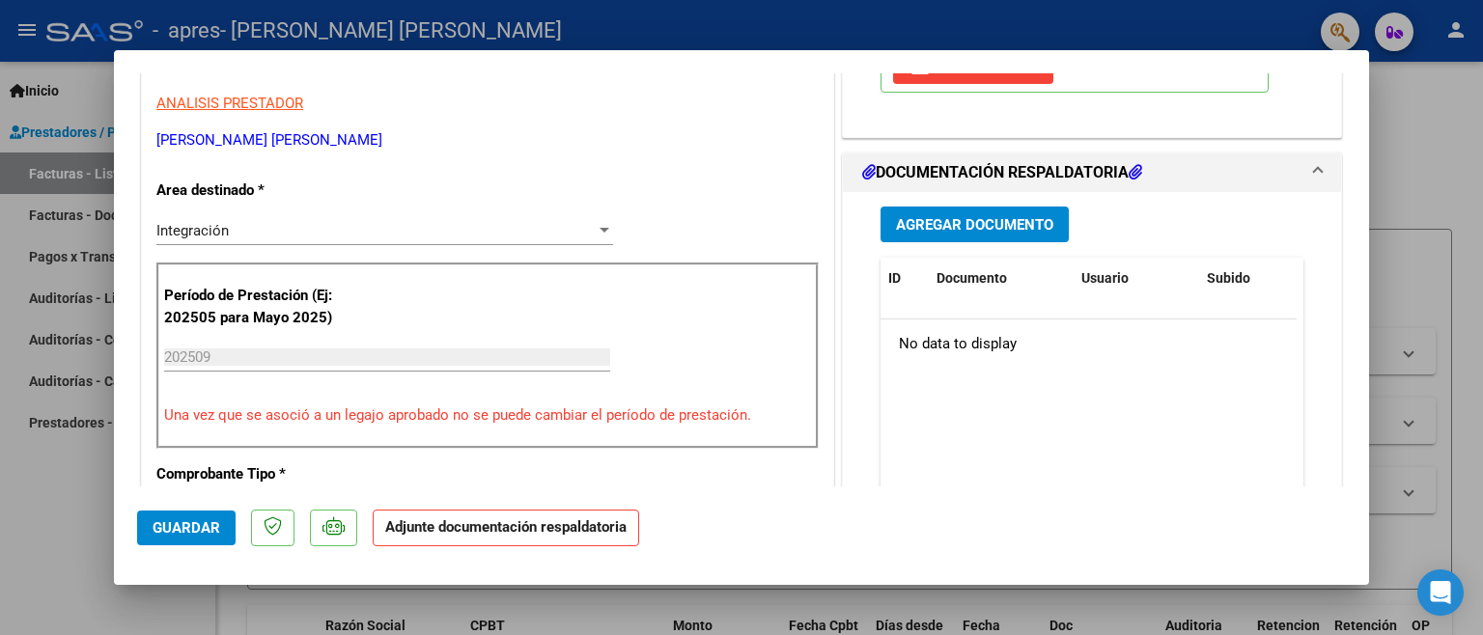
click at [1005, 228] on span "Agregar Documento" at bounding box center [974, 224] width 157 height 17
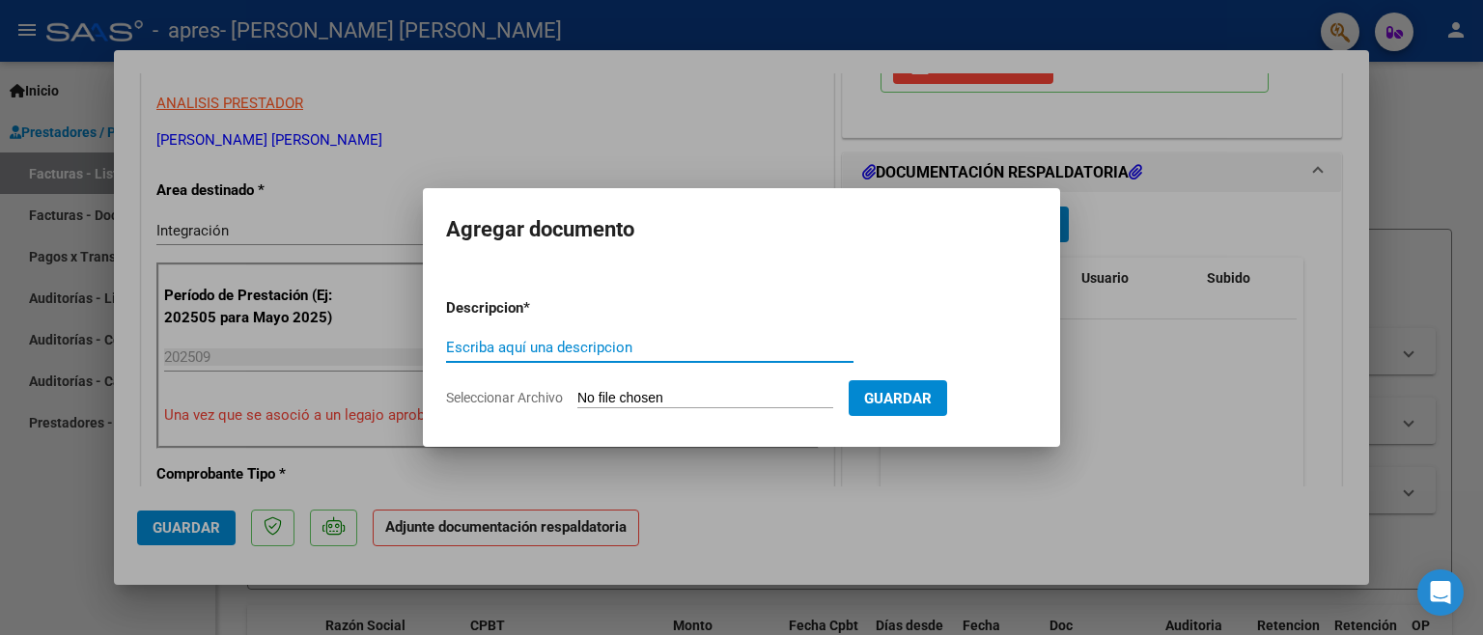
click at [502, 346] on input "Escriba aquí una descripcion" at bounding box center [650, 347] width 408 height 17
type input "Planilla de asistencia"
click at [638, 395] on input "Seleccionar Archivo" at bounding box center [706, 399] width 256 height 18
type input "C:\fakepath\Planilla de asistencia.pdf"
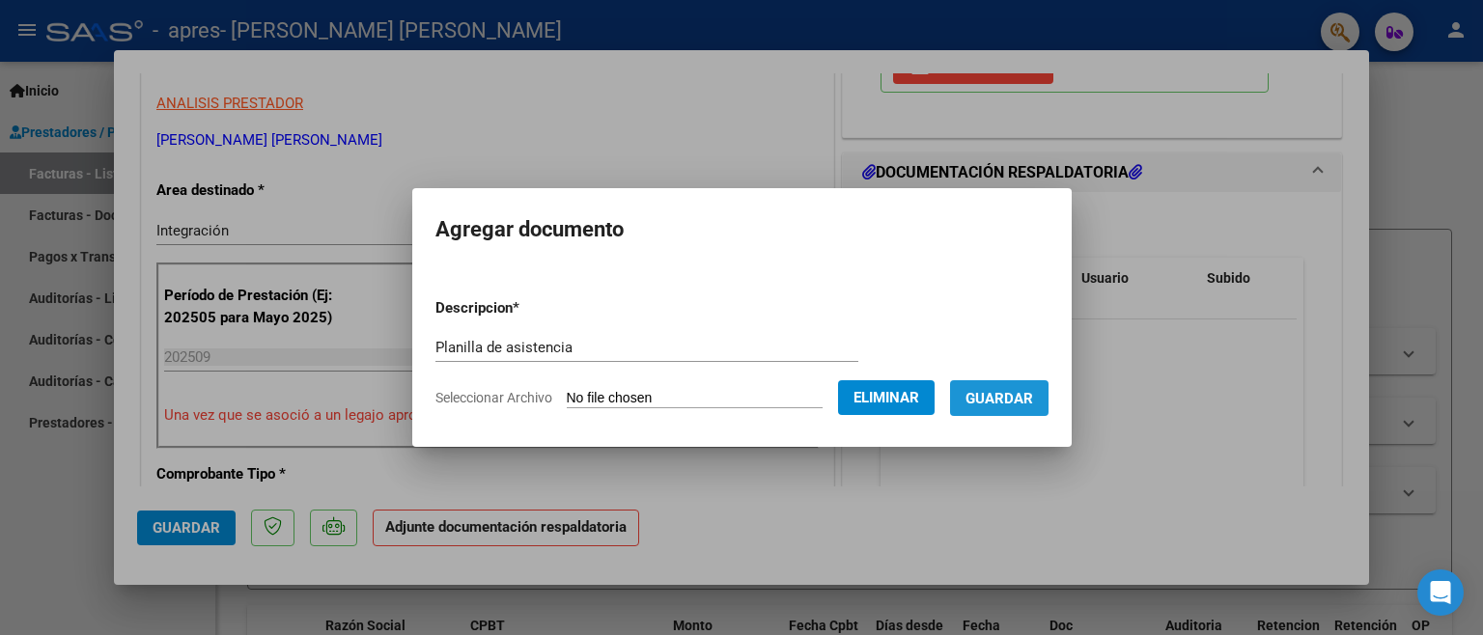
click at [990, 407] on span "Guardar" at bounding box center [1000, 398] width 68 height 17
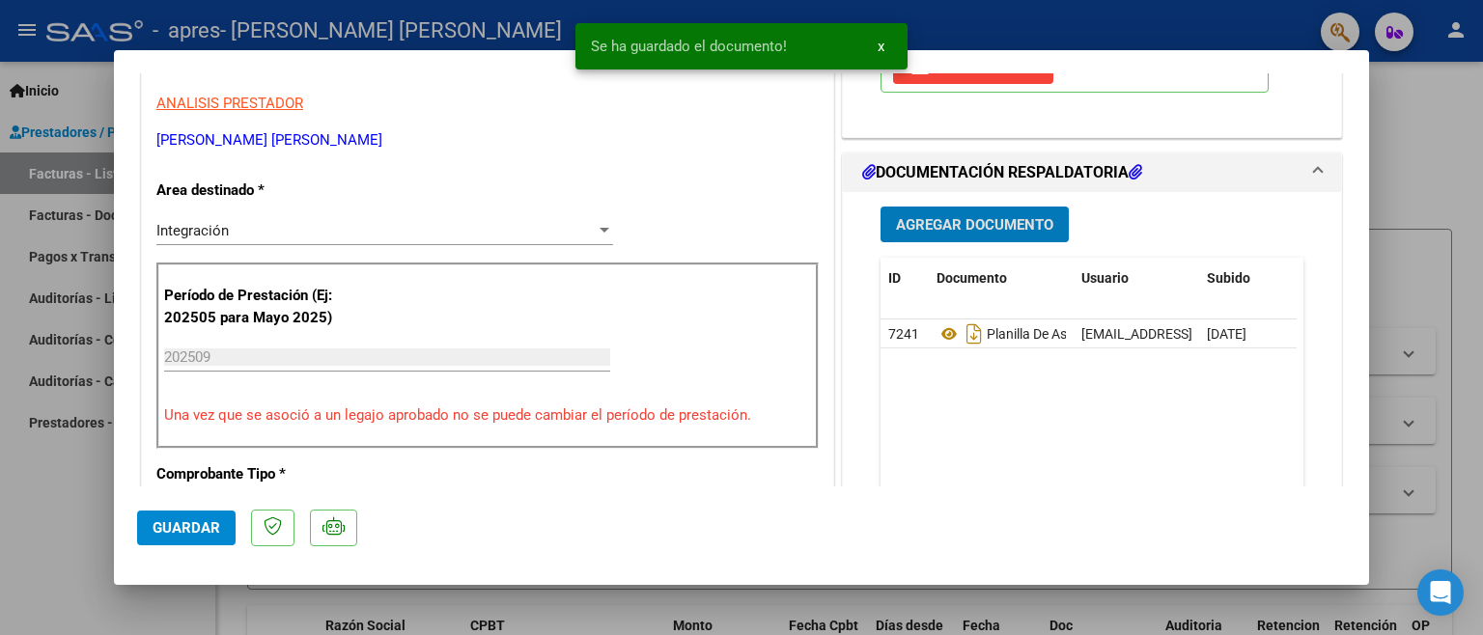
click at [187, 533] on span "Guardar" at bounding box center [187, 528] width 68 height 17
click at [67, 499] on div at bounding box center [741, 317] width 1483 height 635
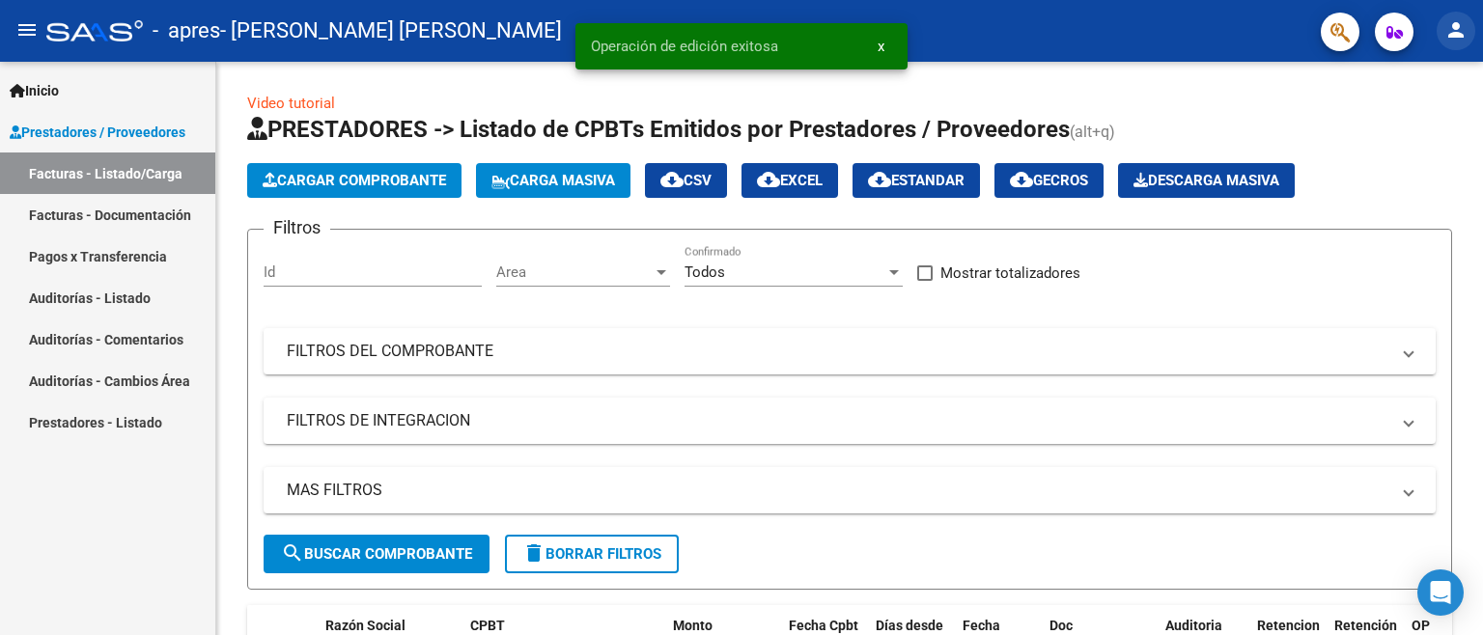
click at [1454, 33] on mat-icon "person" at bounding box center [1456, 29] width 23 height 23
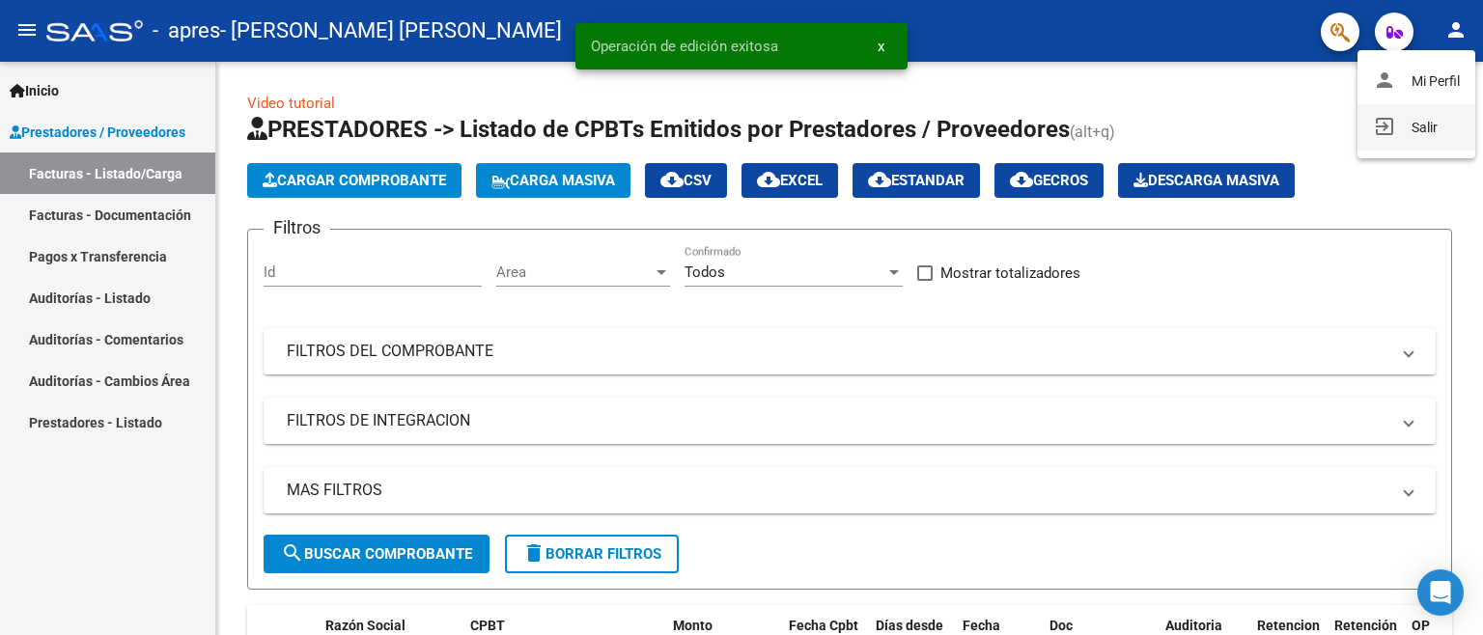
click at [1420, 126] on button "exit_to_app Salir" at bounding box center [1417, 127] width 118 height 46
